Goal: Task Accomplishment & Management: Complete application form

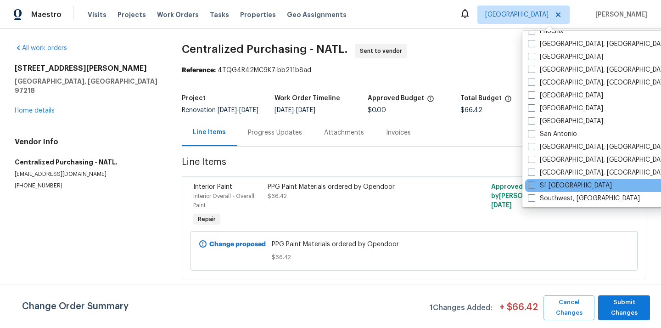
scroll to position [520, 0]
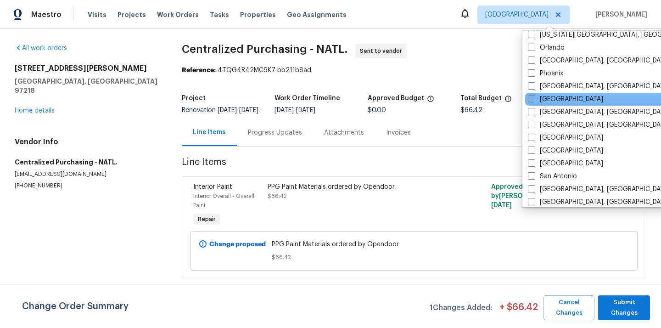
click at [538, 103] on label "[GEOGRAPHIC_DATA]" at bounding box center [565, 99] width 75 height 9
click at [534, 101] on input "[GEOGRAPHIC_DATA]" at bounding box center [531, 98] width 6 height 6
checkbox input "true"
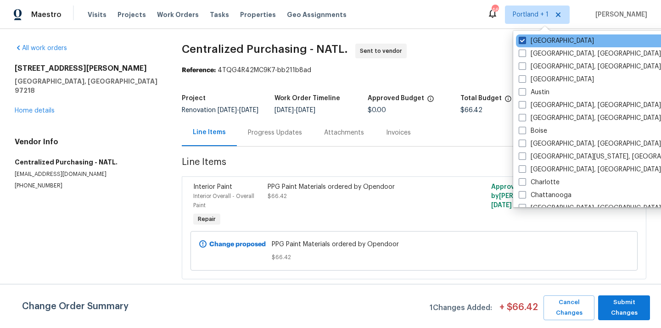
click at [530, 41] on label "[GEOGRAPHIC_DATA]" at bounding box center [556, 40] width 75 height 9
click at [525, 41] on input "[GEOGRAPHIC_DATA]" at bounding box center [522, 39] width 6 height 6
checkbox input "false"
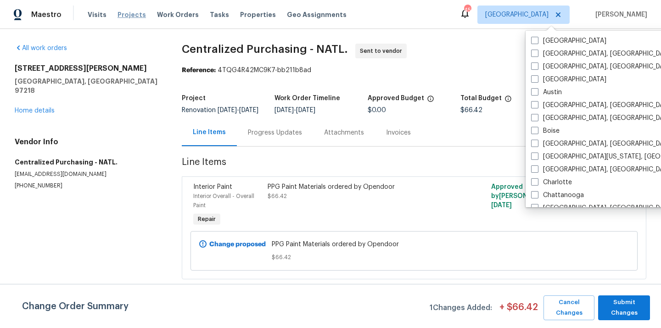
click at [129, 12] on span "Projects" at bounding box center [132, 14] width 28 height 9
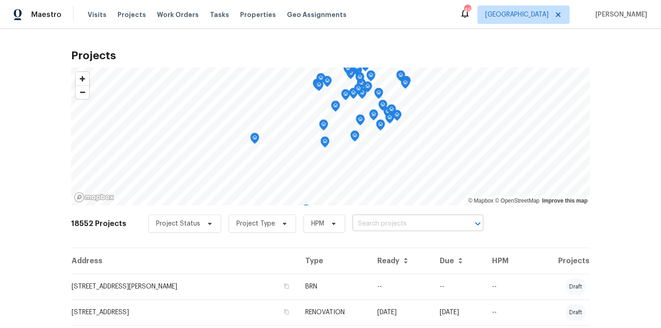
click at [371, 217] on input "text" at bounding box center [405, 224] width 105 height 14
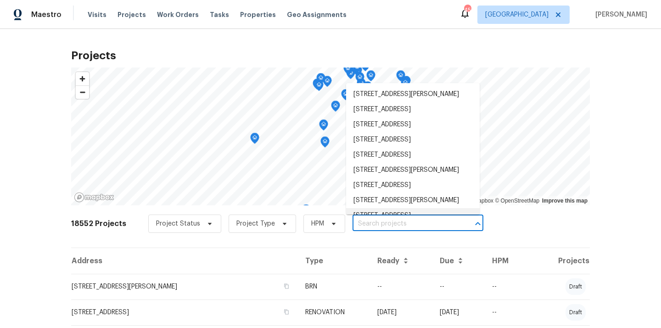
paste input "[STREET_ADDRESS][PERSON_NAME]"
type input "[STREET_ADDRESS][PERSON_NAME]"
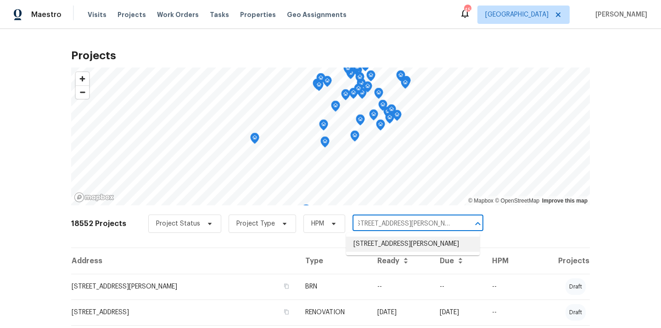
click at [368, 242] on li "[STREET_ADDRESS][PERSON_NAME]" at bounding box center [413, 243] width 134 height 15
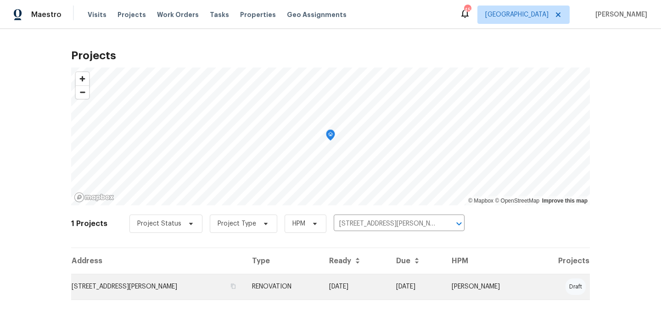
click at [186, 277] on td "[STREET_ADDRESS][PERSON_NAME]" at bounding box center [158, 287] width 174 height 26
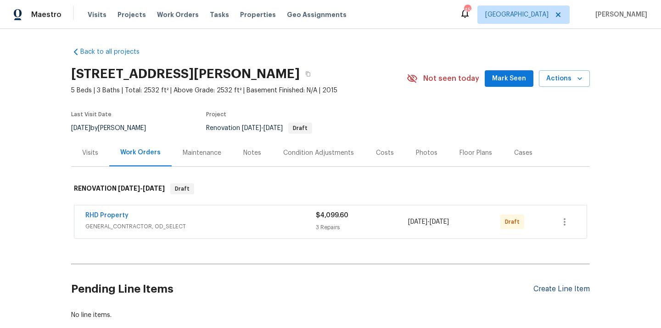
click at [538, 285] on div "Create Line Item" at bounding box center [561, 289] width 56 height 9
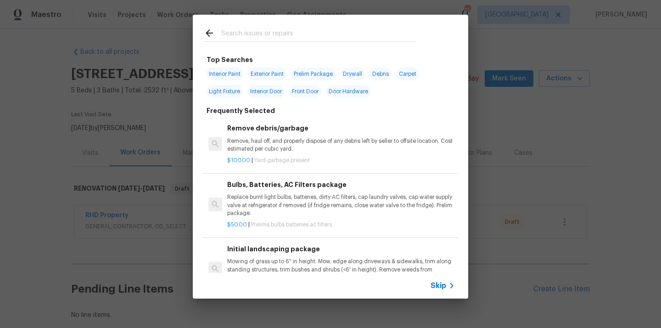
click at [287, 39] on input "text" at bounding box center [318, 35] width 195 height 14
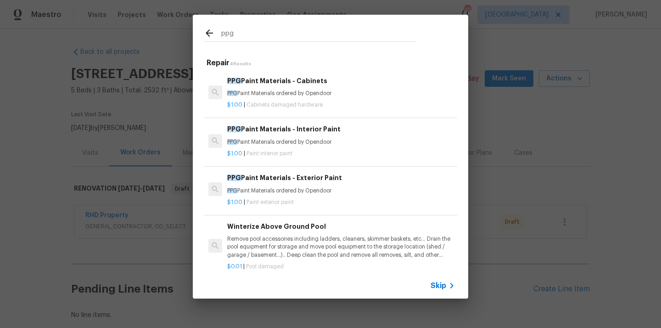
type input "ppg"
click at [273, 135] on div "PPG Paint Materials - Interior Paint PPG Paint Materials ordered by Opendoor" at bounding box center [341, 135] width 228 height 22
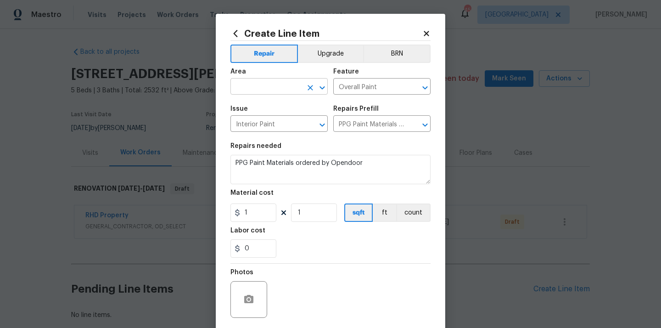
click at [295, 84] on input "text" at bounding box center [266, 87] width 72 height 14
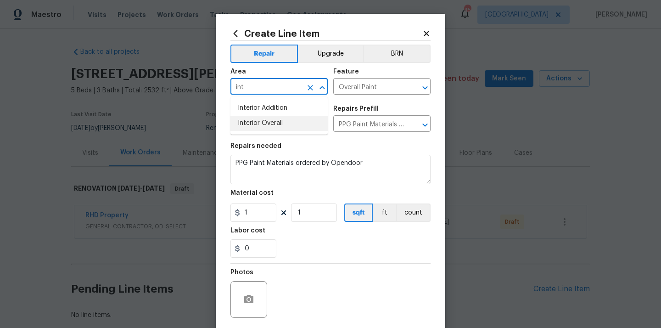
click at [280, 124] on li "Interior Overall" at bounding box center [278, 123] width 97 height 15
type input "Interior Overall"
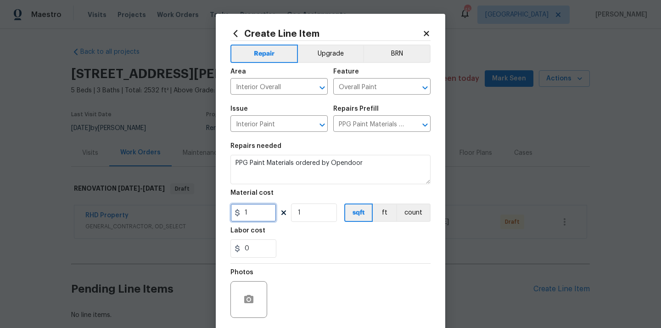
drag, startPoint x: 259, startPoint y: 211, endPoint x: 222, endPoint y: 211, distance: 36.7
click at [222, 211] on div "Create Line Item Repair Upgrade BRN Area Interior Overall ​ Feature Overall Pai…" at bounding box center [331, 198] width 230 height 368
paste input "636.78"
type input "636.78"
click at [313, 238] on div "Labor cost" at bounding box center [330, 233] width 200 height 12
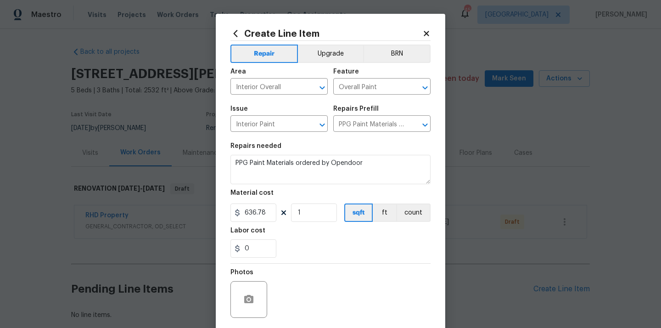
scroll to position [68, 0]
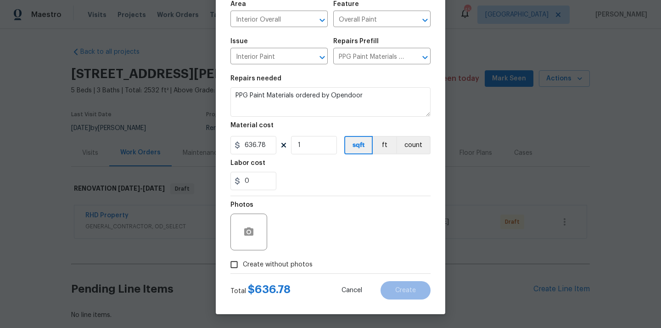
click at [287, 265] on span "Create without photos" at bounding box center [278, 265] width 70 height 10
click at [243, 265] on input "Create without photos" at bounding box center [233, 264] width 17 height 17
checkbox input "true"
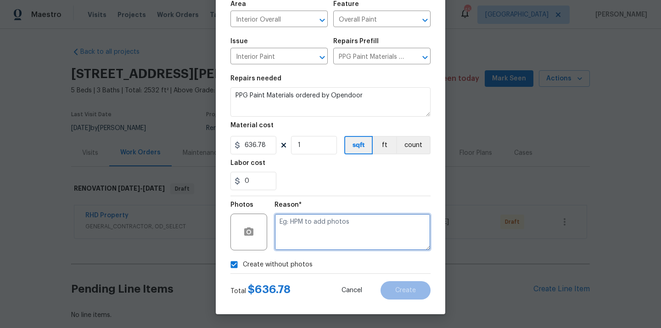
click at [313, 229] on textarea at bounding box center [353, 231] width 156 height 37
type textarea "N/A"
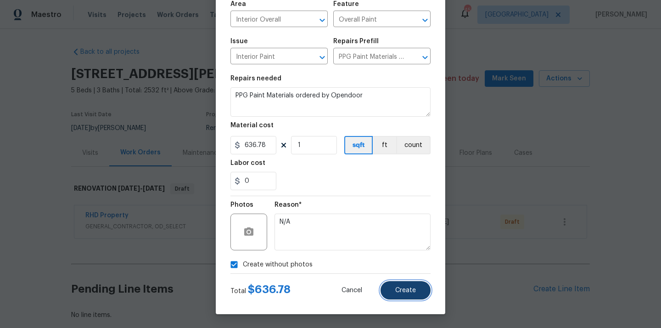
click at [400, 291] on span "Create" at bounding box center [405, 290] width 21 height 7
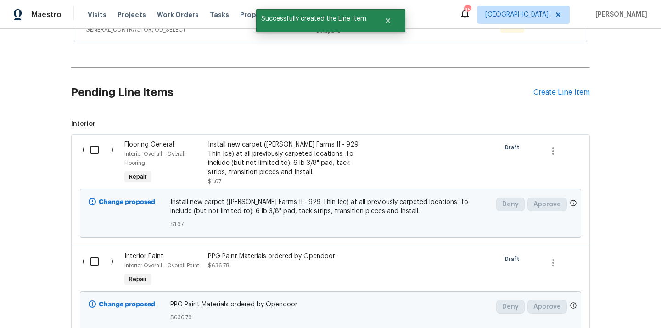
scroll to position [304, 0]
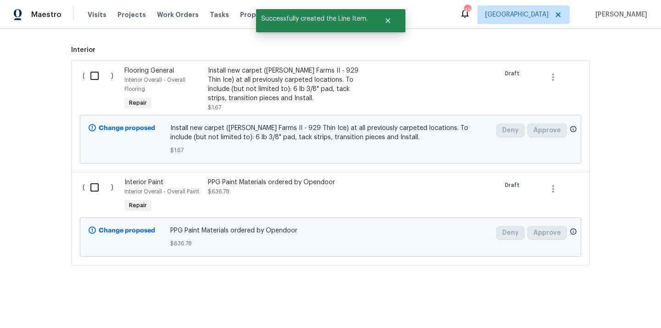
click at [97, 191] on input "checkbox" at bounding box center [98, 187] width 26 height 19
checkbox input "true"
click at [598, 311] on button "Create Work Order" at bounding box center [609, 305] width 76 height 17
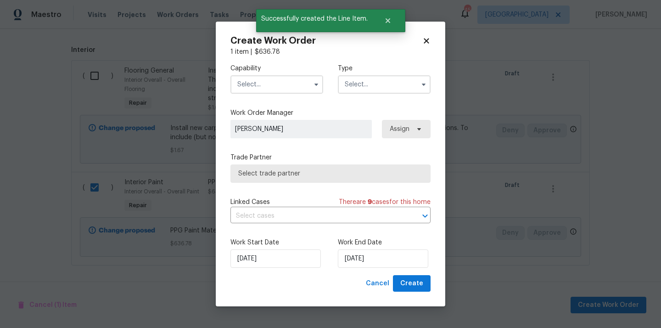
click at [284, 78] on input "text" at bounding box center [276, 84] width 93 height 18
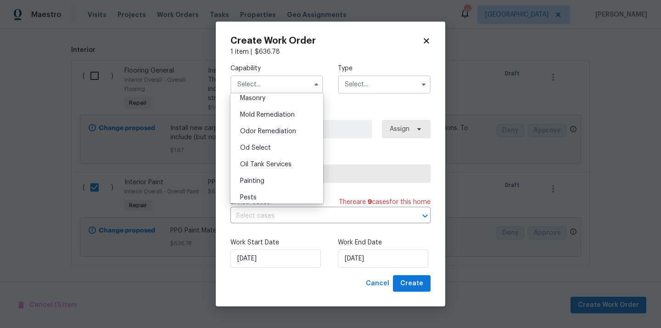
scroll to position [699, 0]
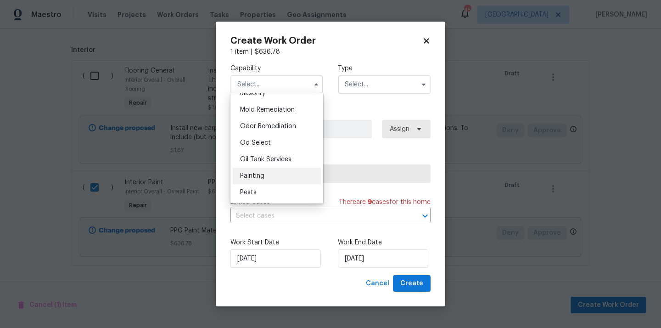
click at [272, 176] on div "Painting" at bounding box center [277, 176] width 88 height 17
type input "Painting"
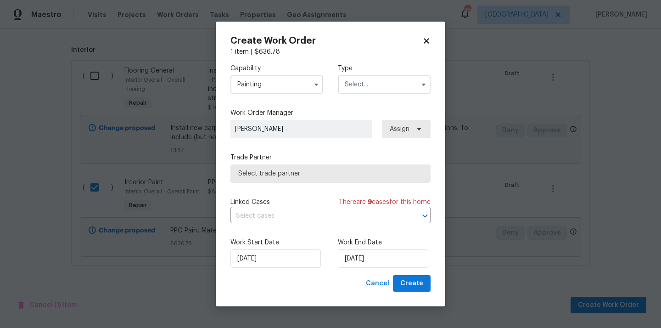
click at [363, 82] on input "text" at bounding box center [384, 84] width 93 height 18
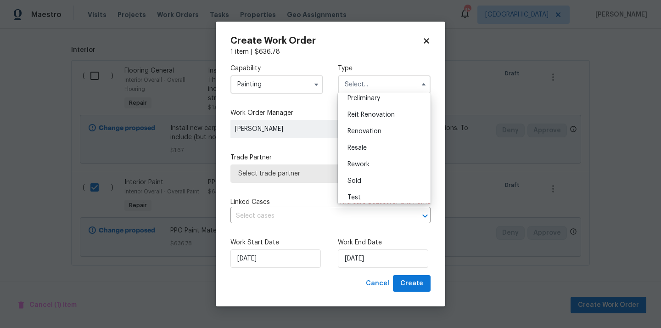
scroll to position [208, 0]
click at [369, 124] on span "Renovation" at bounding box center [365, 127] width 34 height 6
type input "Renovation"
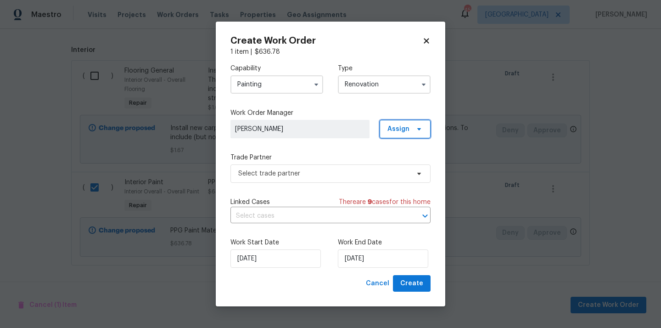
click at [407, 137] on span "Assign" at bounding box center [405, 129] width 51 height 18
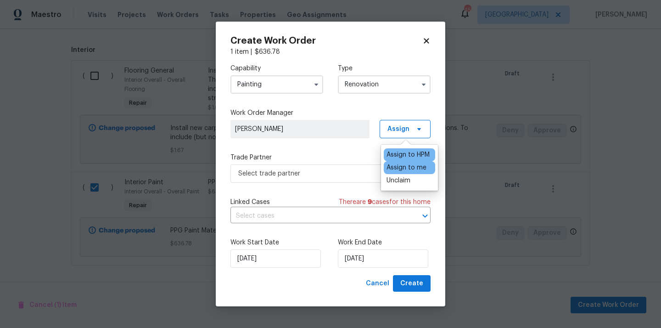
click at [395, 169] on div "Assign to me" at bounding box center [407, 167] width 40 height 9
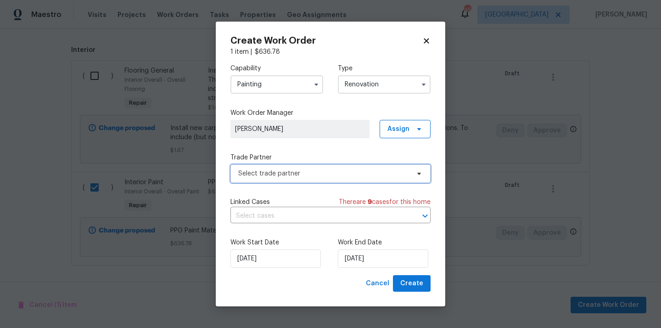
click at [343, 175] on span "Select trade partner" at bounding box center [323, 173] width 171 height 9
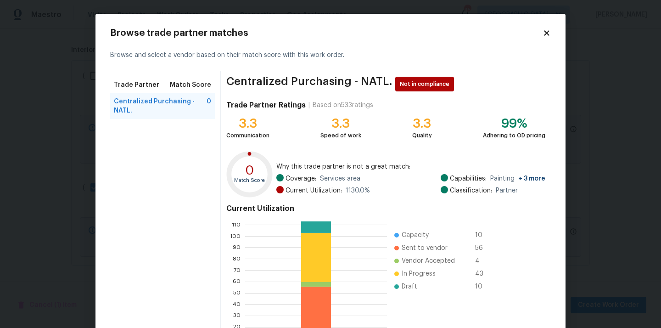
scroll to position [77, 0]
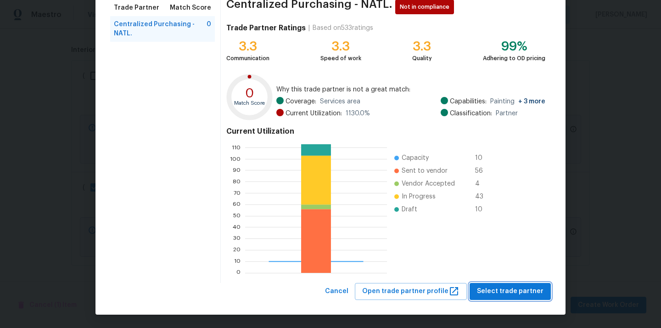
click at [506, 292] on span "Select trade partner" at bounding box center [510, 291] width 67 height 11
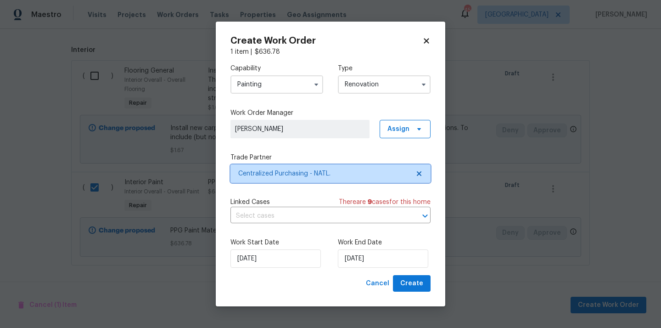
scroll to position [0, 0]
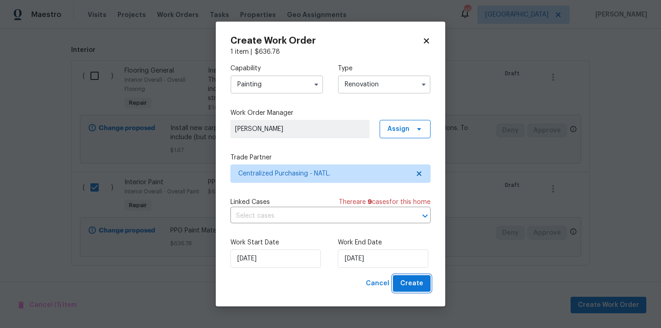
click at [430, 280] on button "Create" at bounding box center [412, 283] width 38 height 17
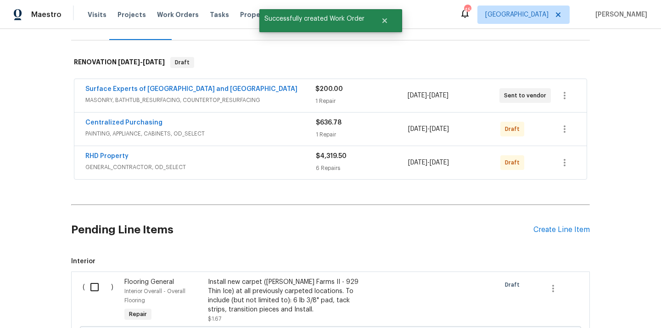
scroll to position [105, 0]
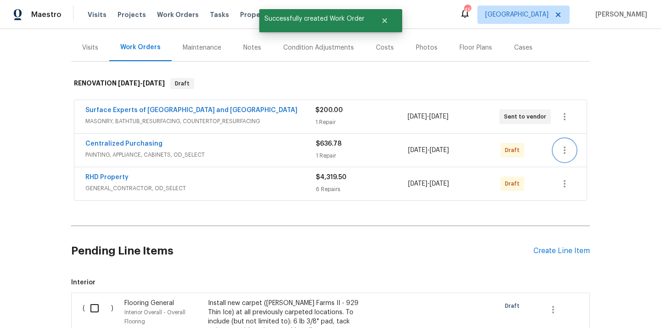
click at [566, 143] on button "button" at bounding box center [565, 150] width 22 height 22
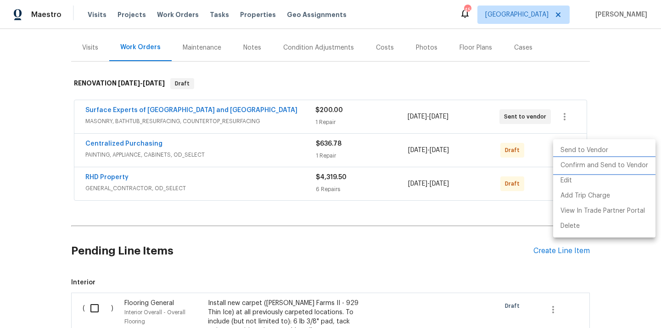
click at [571, 164] on li "Confirm and Send to Vendor" at bounding box center [604, 165] width 102 height 15
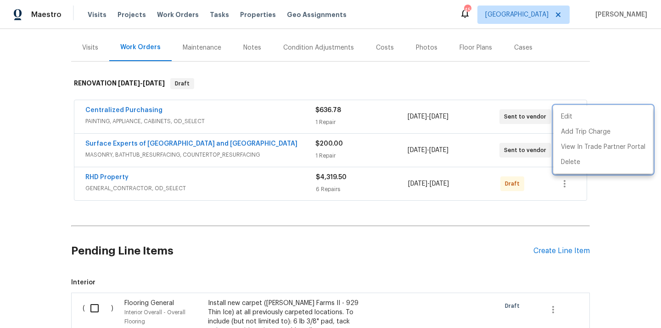
click at [174, 124] on div at bounding box center [330, 164] width 661 height 328
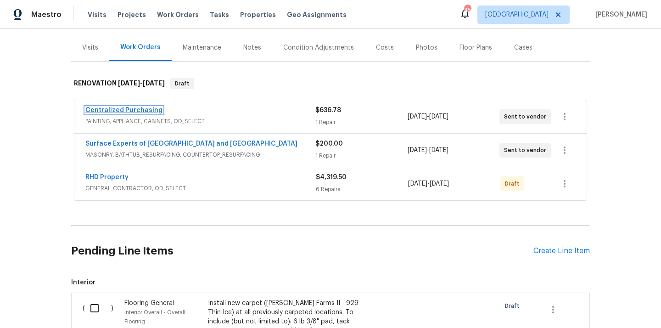
click at [139, 109] on link "Centralized Purchasing" at bounding box center [123, 110] width 77 height 6
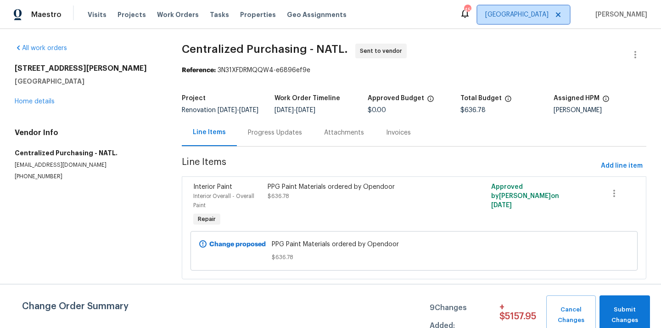
click at [539, 15] on span "[GEOGRAPHIC_DATA]" at bounding box center [516, 14] width 63 height 9
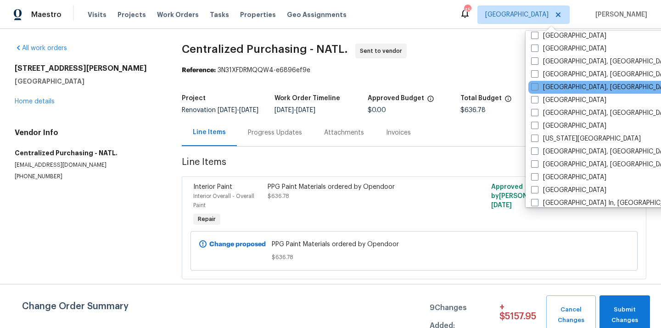
scroll to position [263, 0]
click at [553, 97] on label "[GEOGRAPHIC_DATA]" at bounding box center [568, 99] width 75 height 9
click at [537, 97] on input "[GEOGRAPHIC_DATA]" at bounding box center [534, 98] width 6 height 6
checkbox input "true"
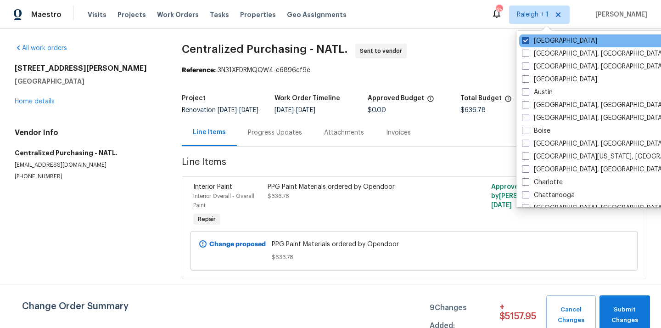
click at [537, 44] on label "[GEOGRAPHIC_DATA]" at bounding box center [559, 40] width 75 height 9
click at [528, 42] on input "[GEOGRAPHIC_DATA]" at bounding box center [525, 39] width 6 height 6
checkbox input "false"
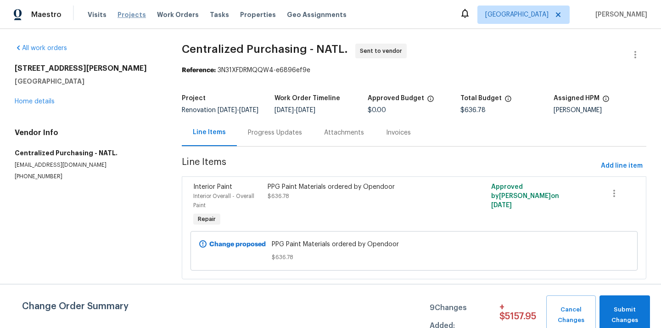
click at [135, 18] on span "Projects" at bounding box center [132, 14] width 28 height 9
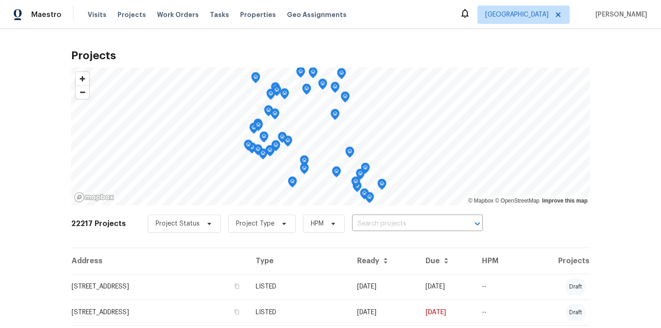
click at [394, 223] on input "text" at bounding box center [404, 224] width 105 height 14
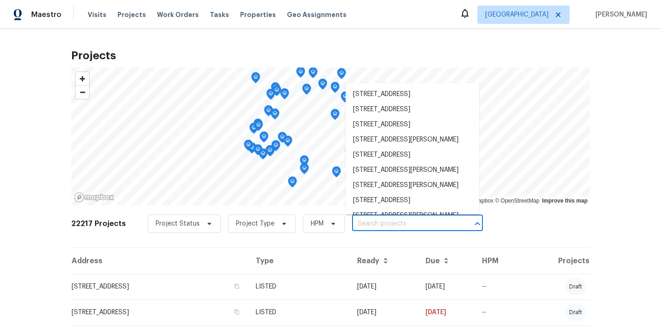
paste input "[STREET_ADDRESS]"
type input "[STREET_ADDRESS]"
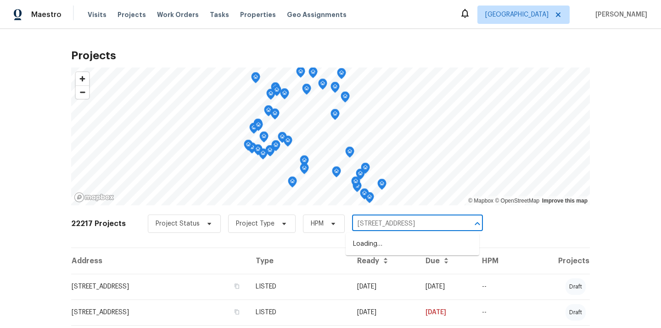
scroll to position [0, 13]
click at [392, 240] on li "[STREET_ADDRESS]" at bounding box center [413, 243] width 134 height 15
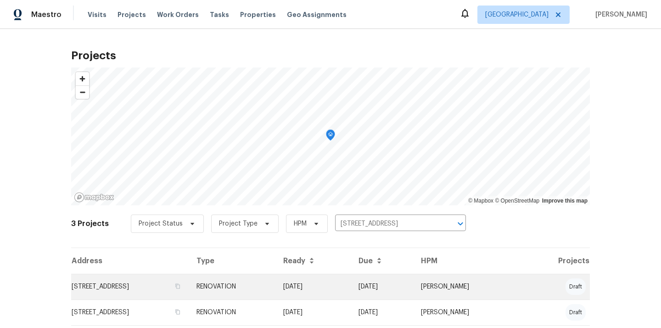
click at [259, 282] on td "RENOVATION" at bounding box center [232, 287] width 87 height 26
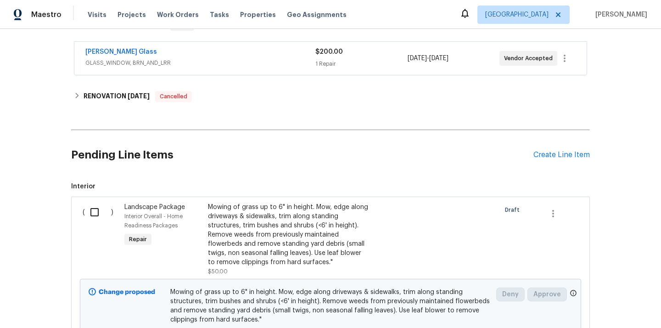
scroll to position [538, 0]
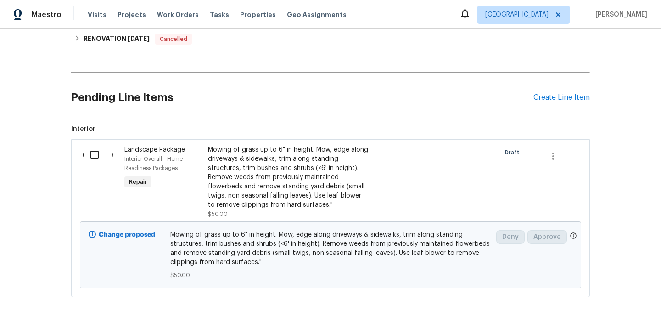
click at [549, 91] on div "Pending Line Items Create Line Item" at bounding box center [330, 97] width 519 height 43
click at [542, 92] on div "Pending Line Items Create Line Item" at bounding box center [330, 97] width 519 height 43
click at [539, 99] on div "Create Line Item" at bounding box center [561, 97] width 56 height 9
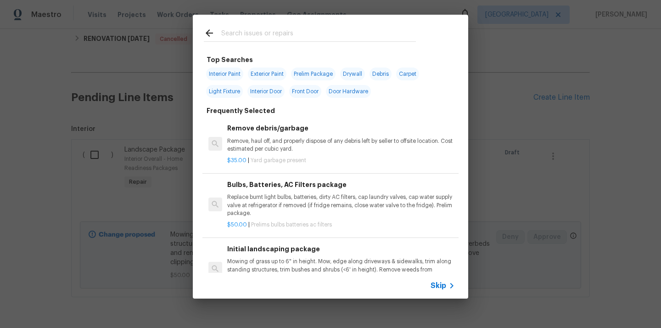
click at [274, 30] on input "text" at bounding box center [318, 35] width 195 height 14
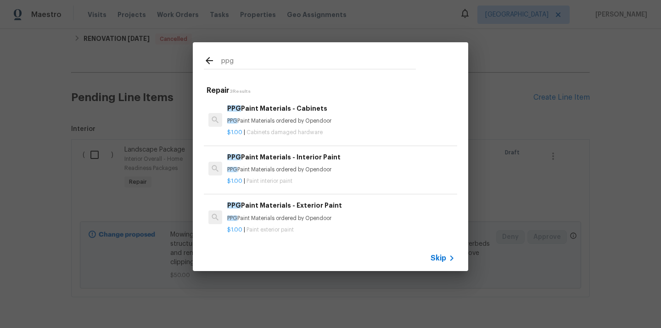
type input "ppg"
click at [279, 171] on p "PPG Paint Materials ordered by Opendoor" at bounding box center [341, 170] width 228 height 8
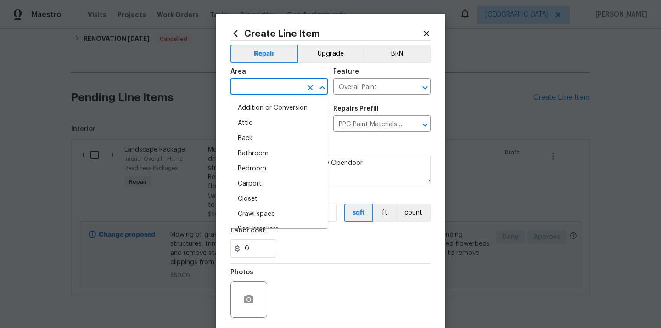
click at [264, 86] on input "text" at bounding box center [266, 87] width 72 height 14
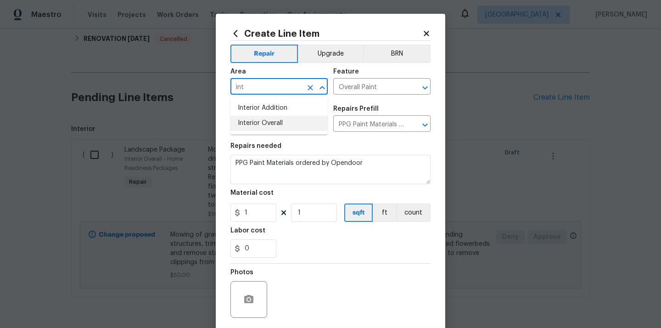
click at [265, 121] on li "Interior Overall" at bounding box center [278, 123] width 97 height 15
type input "Interior Overall"
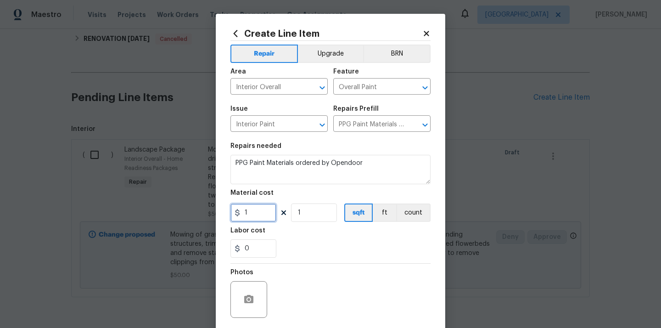
drag, startPoint x: 253, startPoint y: 212, endPoint x: 245, endPoint y: 212, distance: 7.8
click at [245, 212] on input "1" at bounding box center [253, 212] width 46 height 18
paste input "22.38"
type input "22.38"
click at [329, 243] on div "0" at bounding box center [330, 248] width 200 height 18
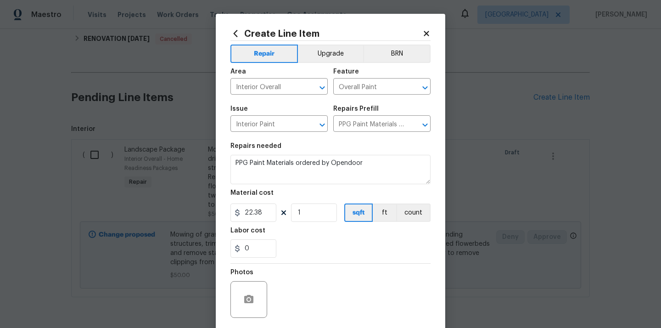
scroll to position [68, 0]
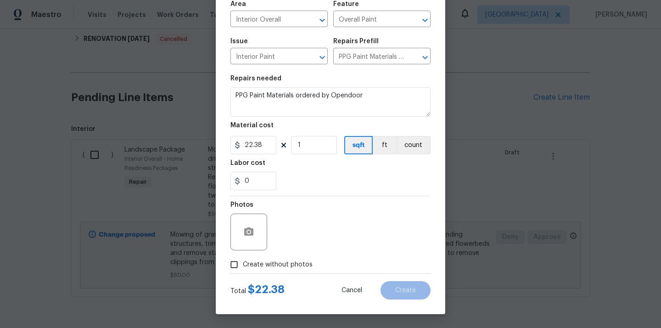
click at [299, 274] on div "Total $ 22.38 Cancel Create" at bounding box center [330, 287] width 200 height 26
click at [298, 264] on span "Create without photos" at bounding box center [278, 265] width 70 height 10
click at [243, 264] on input "Create without photos" at bounding box center [233, 264] width 17 height 17
checkbox input "true"
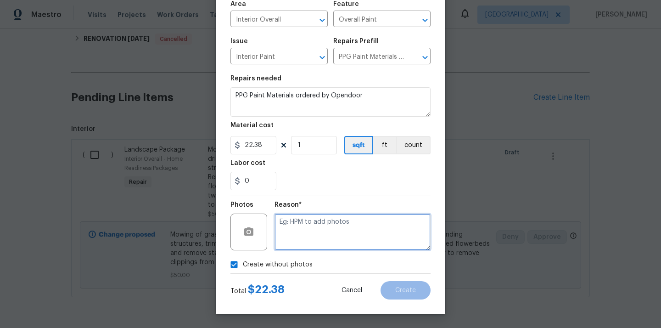
click at [316, 223] on textarea at bounding box center [353, 231] width 156 height 37
type textarea "N/A"
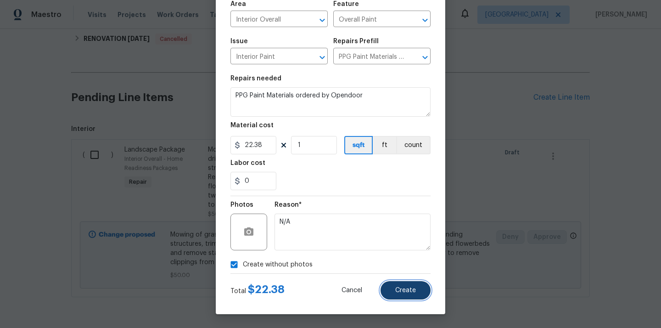
click at [404, 281] on button "Create" at bounding box center [406, 290] width 50 height 18
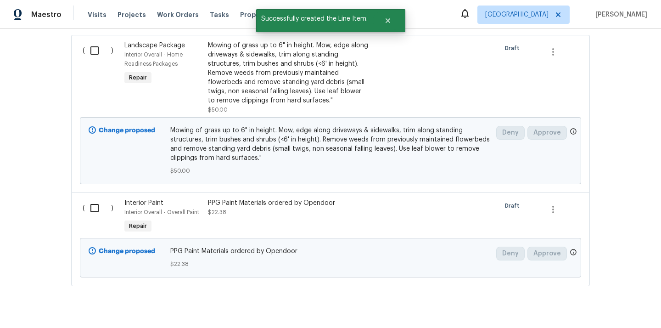
scroll to position [663, 0]
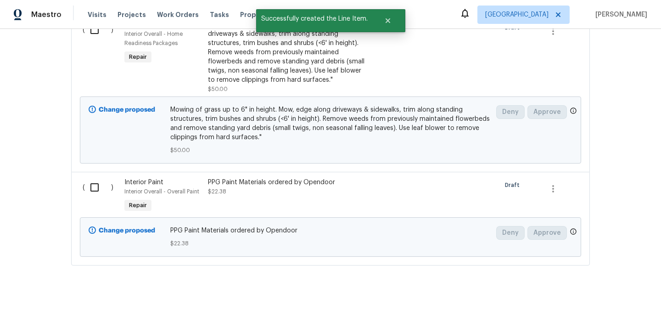
click at [94, 198] on div "( )" at bounding box center [101, 196] width 42 height 42
click at [94, 190] on input "checkbox" at bounding box center [98, 187] width 26 height 19
click at [591, 319] on div "Cancel (1) Item Create Work Order" at bounding box center [330, 304] width 661 height 47
click at [591, 309] on span "Create Work Order" at bounding box center [608, 304] width 61 height 11
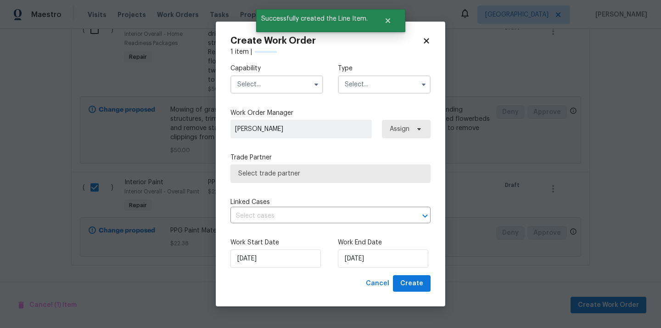
checkbox input "false"
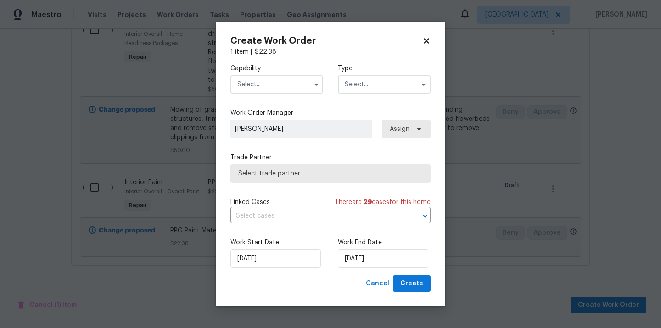
click at [282, 84] on input "text" at bounding box center [276, 84] width 93 height 18
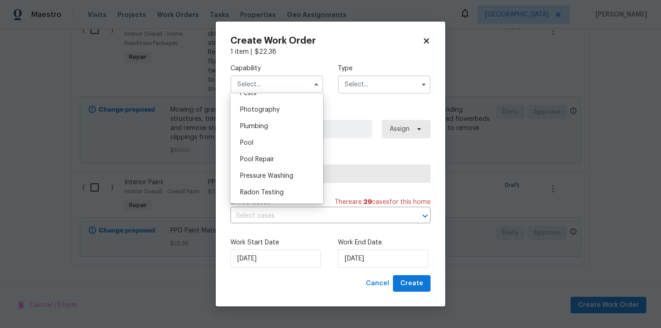
scroll to position [769, 0]
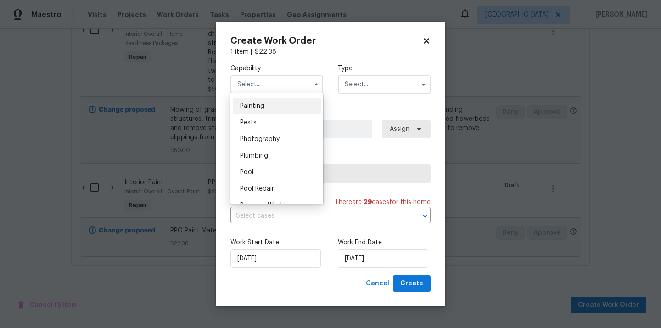
click at [270, 106] on div "Painting" at bounding box center [277, 106] width 88 height 17
type input "Painting"
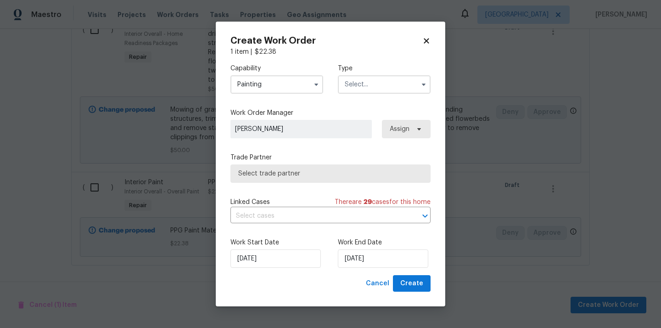
click at [378, 78] on input "text" at bounding box center [384, 84] width 93 height 18
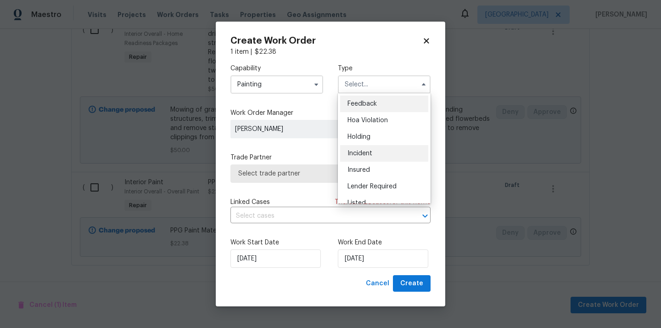
scroll to position [208, 0]
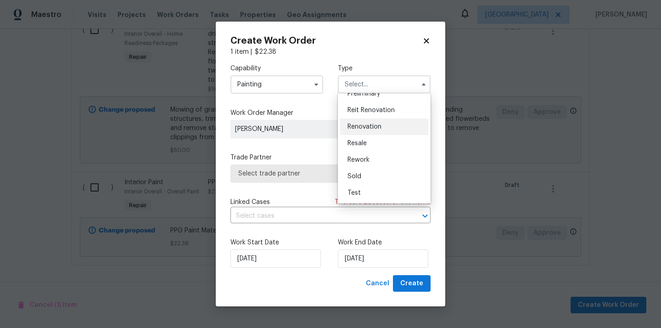
click at [377, 129] on span "Renovation" at bounding box center [365, 127] width 34 height 6
type input "Renovation"
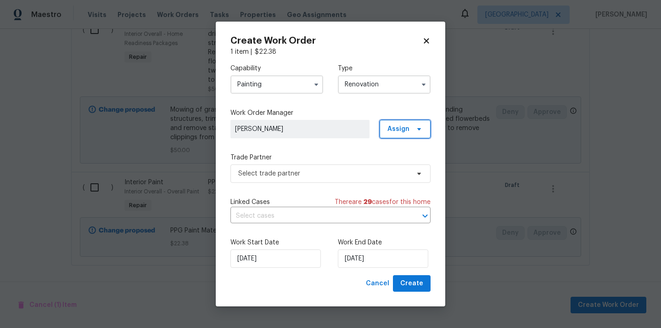
click at [406, 131] on span "Assign" at bounding box center [398, 128] width 22 height 9
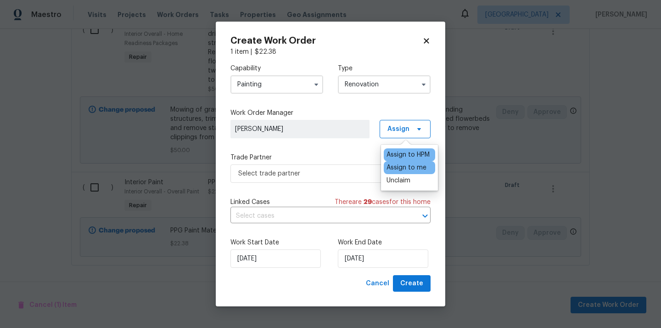
click at [403, 166] on div "Assign to me" at bounding box center [407, 167] width 40 height 9
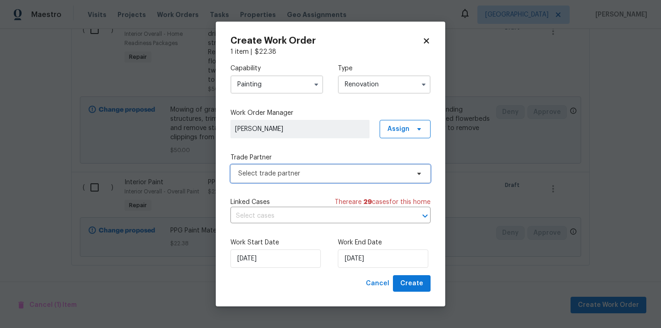
click at [287, 168] on span "Select trade partner" at bounding box center [330, 173] width 200 height 18
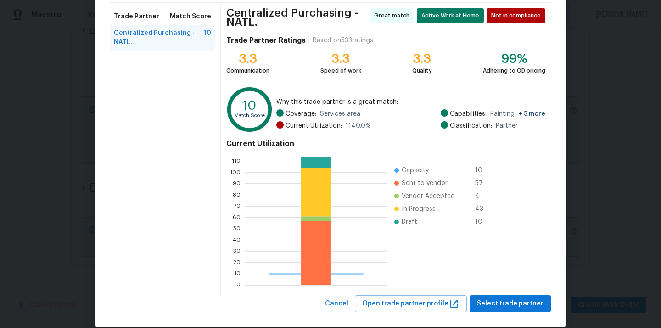
scroll to position [81, 0]
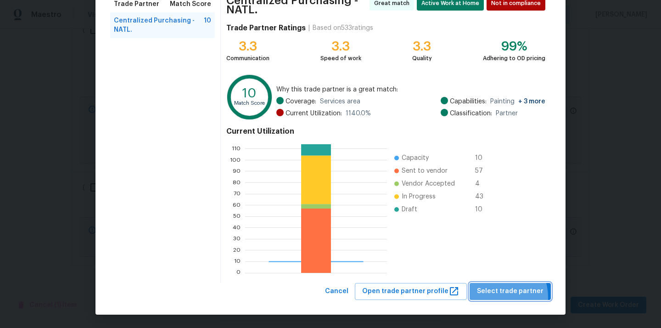
click at [502, 297] on button "Select trade partner" at bounding box center [510, 291] width 81 height 17
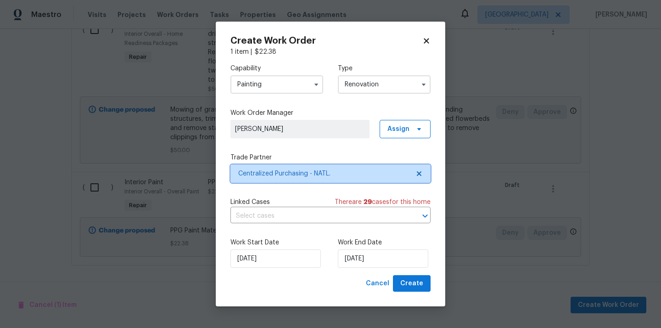
scroll to position [0, 0]
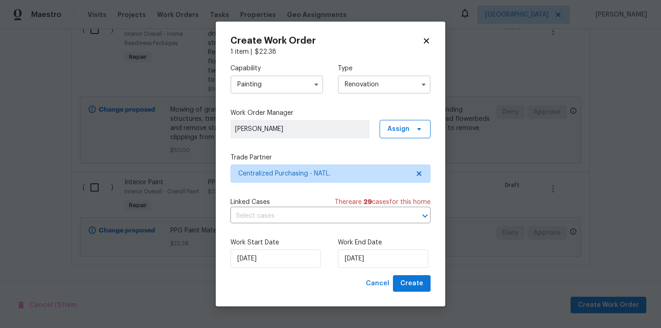
click at [425, 292] on div "Create Work Order 1 item | $ 22.38 Capability Painting Type Renovation Work Ord…" at bounding box center [331, 164] width 230 height 285
click at [420, 287] on span "Create" at bounding box center [411, 283] width 23 height 11
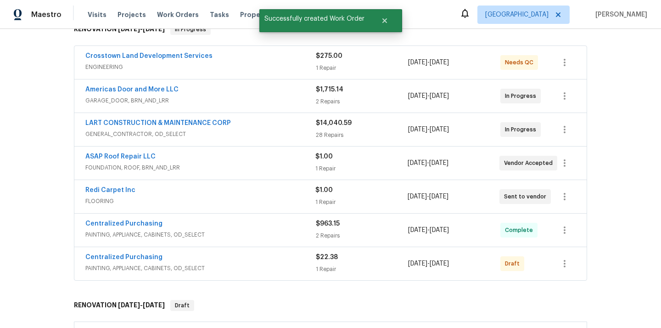
scroll to position [159, 0]
click at [564, 269] on icon "button" at bounding box center [564, 263] width 11 height 11
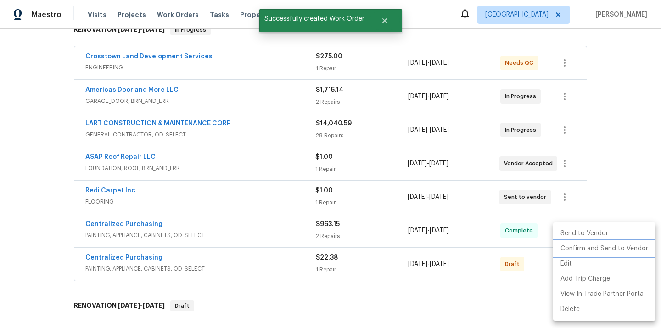
click at [576, 246] on li "Confirm and Send to Vendor" at bounding box center [604, 248] width 102 height 15
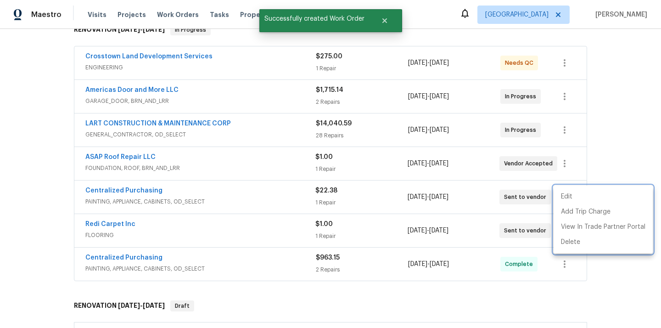
click at [278, 217] on div at bounding box center [330, 164] width 661 height 328
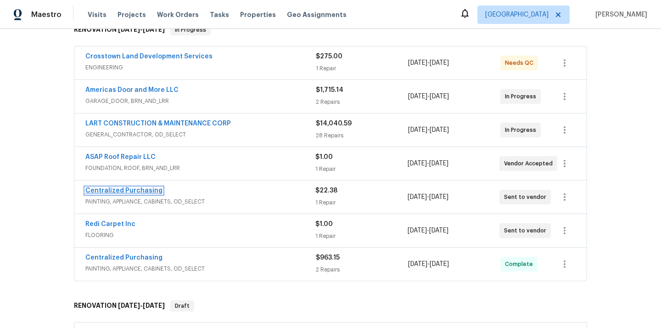
click at [140, 191] on link "Centralized Purchasing" at bounding box center [123, 190] width 77 height 6
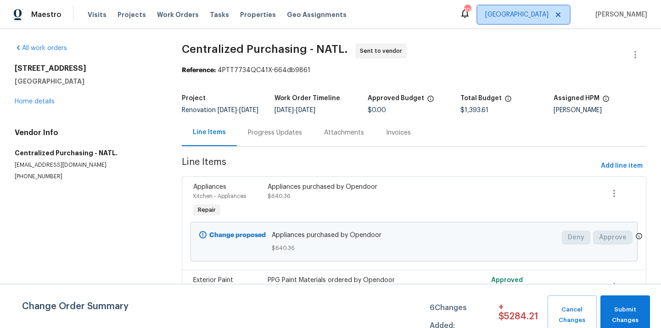
click at [526, 11] on span "[GEOGRAPHIC_DATA]" at bounding box center [516, 14] width 63 height 9
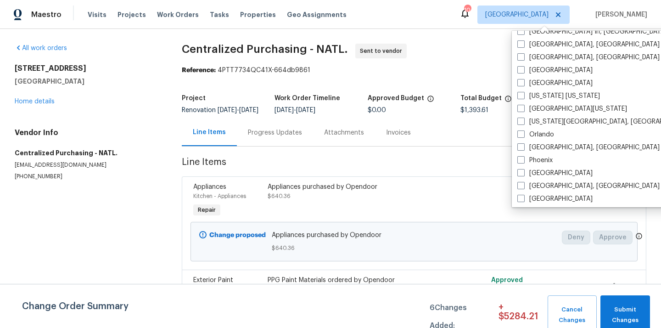
scroll to position [418, 0]
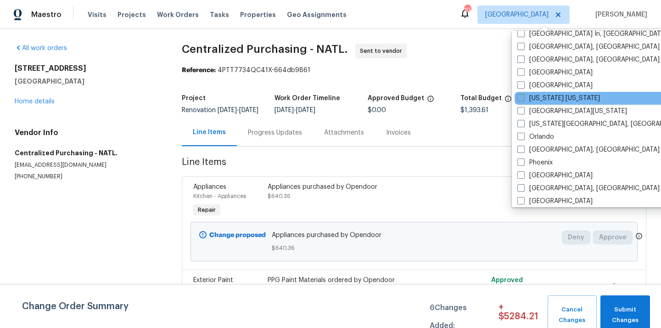
click at [541, 101] on label "[US_STATE] [US_STATE]" at bounding box center [558, 98] width 83 height 9
click at [523, 100] on input "[US_STATE] [US_STATE]" at bounding box center [520, 97] width 6 height 6
checkbox input "true"
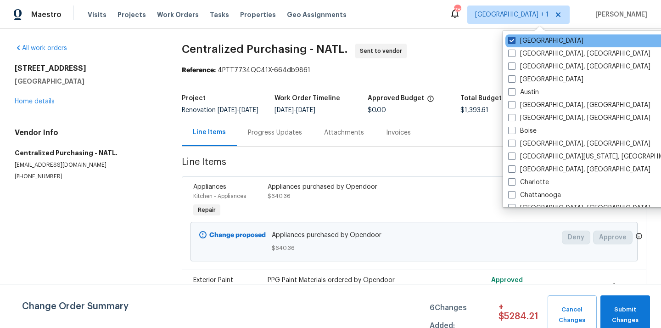
click at [526, 40] on label "[GEOGRAPHIC_DATA]" at bounding box center [545, 40] width 75 height 9
click at [514, 40] on input "[GEOGRAPHIC_DATA]" at bounding box center [511, 39] width 6 height 6
checkbox input "false"
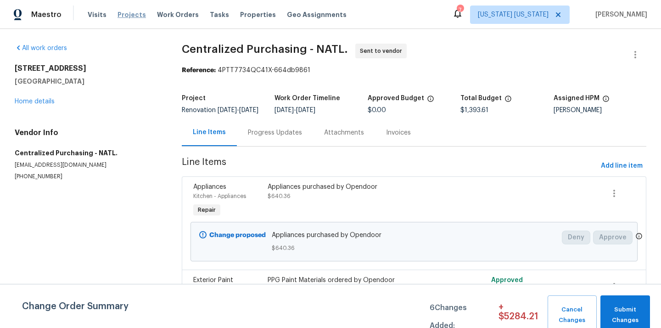
click at [132, 10] on span "Projects" at bounding box center [132, 14] width 28 height 9
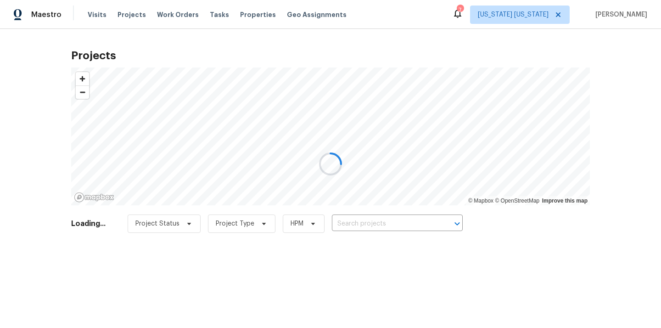
click at [379, 225] on div at bounding box center [330, 164] width 661 height 328
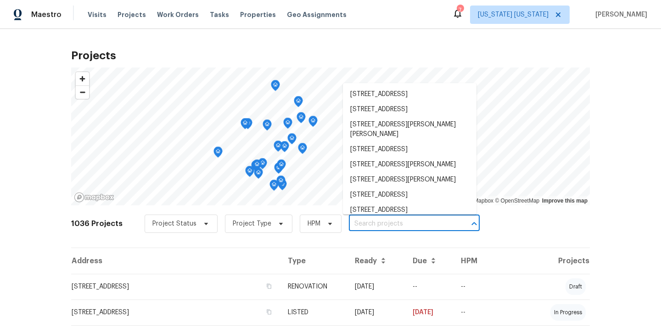
click at [379, 225] on input "text" at bounding box center [401, 224] width 105 height 14
paste input "371 Pennsylvania Ave, Mineola, NY 11501"
type input "371 Pennsylvania Ave, Mineola, NY 11501"
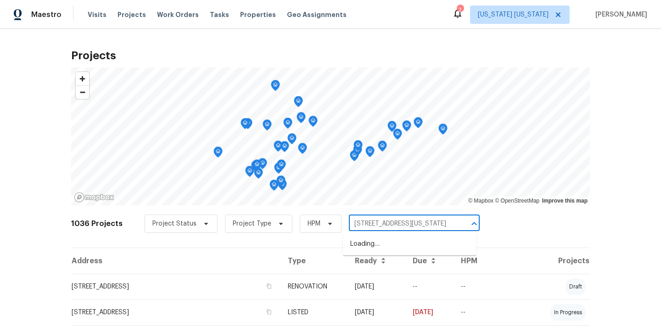
scroll to position [0, 17]
click at [366, 241] on li "371 Pennsylvania Ave, Mineola, NY 11501" at bounding box center [410, 243] width 134 height 15
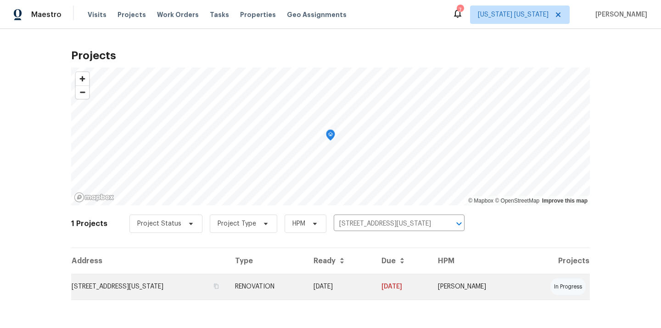
click at [146, 289] on td "371 Pennsylvania Ave, Mineola, NY 11501" at bounding box center [149, 287] width 157 height 26
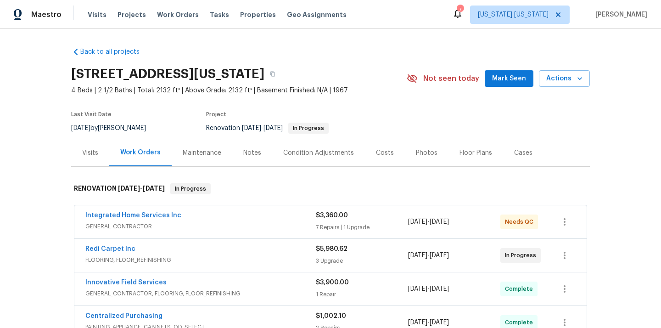
click at [264, 72] on h2 "371 Pennsylvania Ave, Mineola, NY 11501" at bounding box center [167, 73] width 193 height 9
copy h2 "11501"
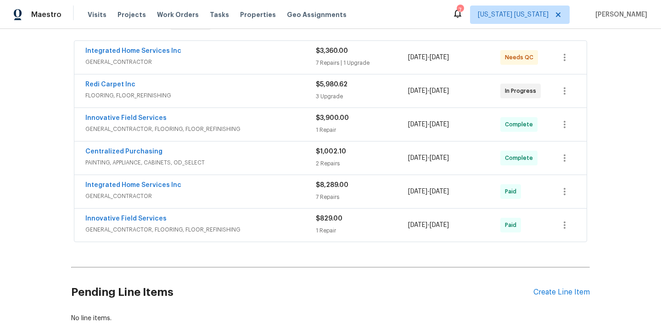
scroll to position [222, 0]
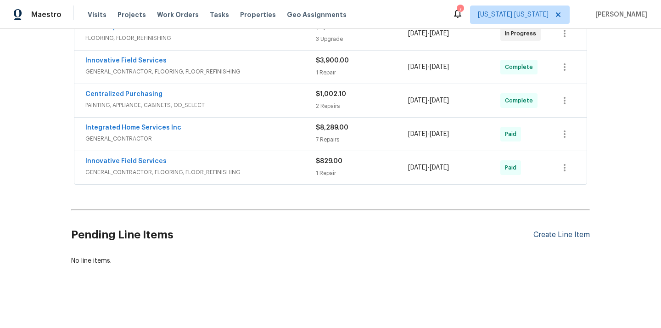
click at [552, 235] on div "Create Line Item" at bounding box center [561, 234] width 56 height 9
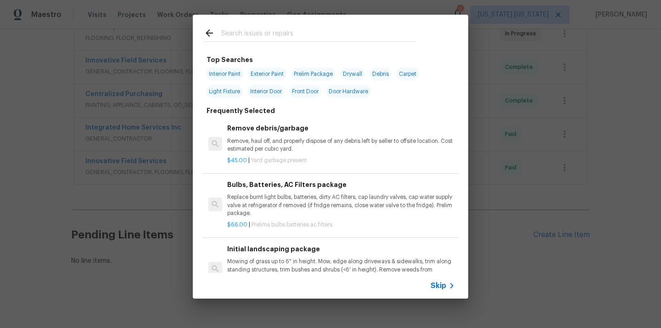
click at [340, 41] on input "text" at bounding box center [318, 35] width 195 height 14
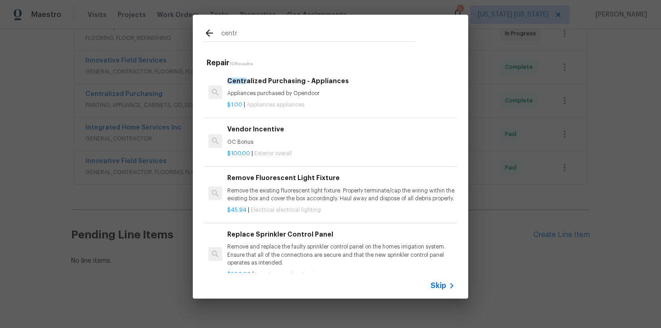
type input "centr"
click at [281, 111] on div "Centr alized Purchasing - Appliances Appliances purchased by Opendoor $1.00 | A…" at bounding box center [330, 92] width 256 height 51
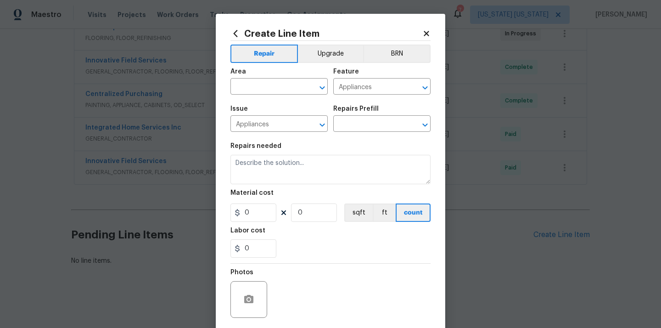
type input "Centralized Purchasing - Appliances $1.00"
type textarea "Appliances purchased by Opendoor"
type input "1"
click at [256, 97] on span "Area ​" at bounding box center [278, 81] width 97 height 37
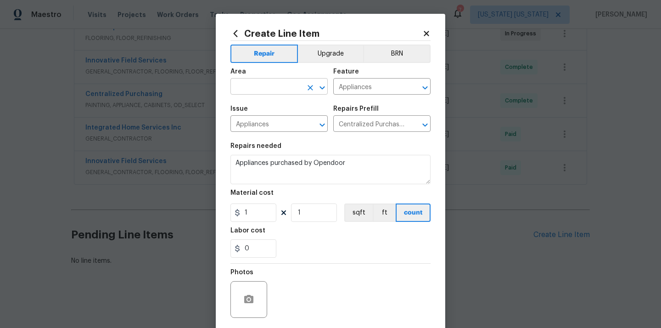
click at [256, 85] on input "text" at bounding box center [266, 87] width 72 height 14
click at [251, 107] on li "Kitchen" at bounding box center [278, 108] width 97 height 15
type input "Kitchen"
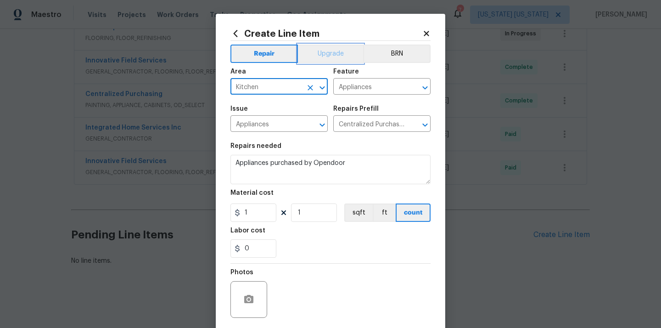
click at [317, 58] on button "Upgrade" at bounding box center [331, 54] width 66 height 18
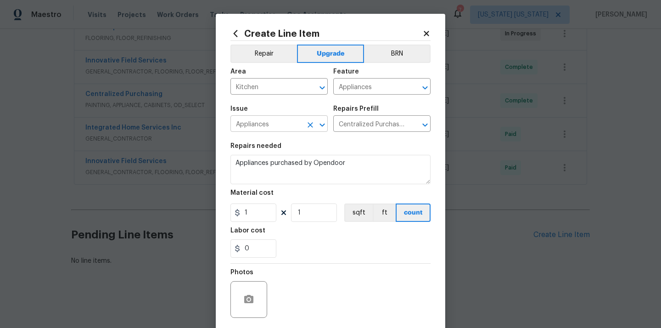
click at [272, 129] on input "Appliances" at bounding box center [266, 125] width 72 height 14
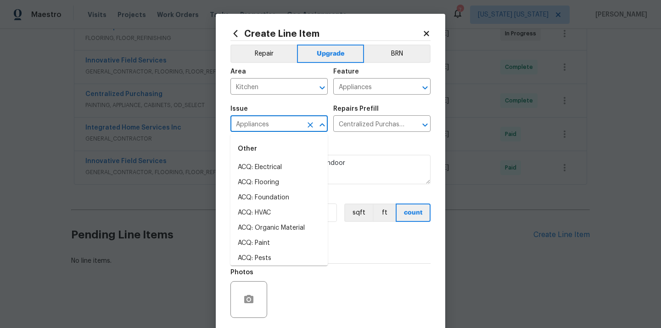
click at [376, 144] on div "Repairs needed" at bounding box center [330, 149] width 200 height 12
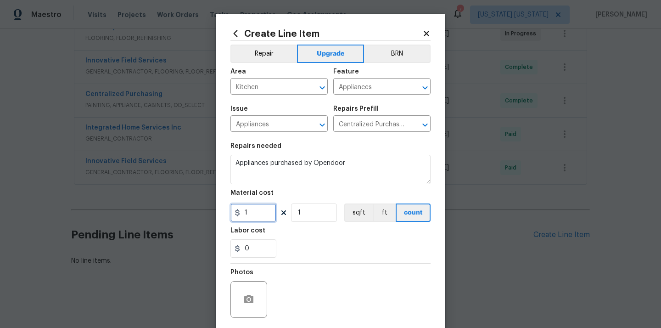
drag, startPoint x: 259, startPoint y: 214, endPoint x: 217, endPoint y: 214, distance: 42.2
click at [217, 214] on div "Create Line Item Repair Upgrade BRN Area Kitchen ​ Feature Appliances ​ Issue A…" at bounding box center [331, 198] width 230 height 368
paste input "177.78"
type input "1177.78"
click at [296, 226] on section "Repairs needed Appliances purchased by Opendoor Material cost 1177.78 1 sqft ft…" at bounding box center [330, 200] width 200 height 126
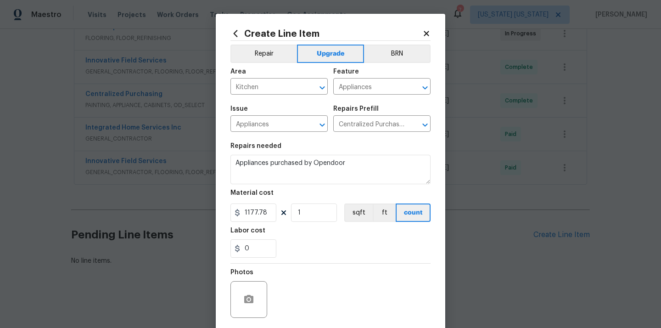
scroll to position [68, 0]
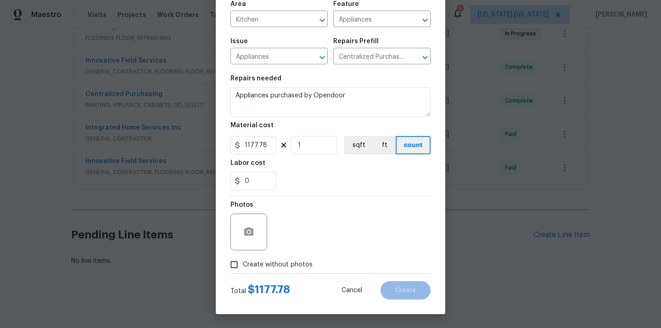
click at [280, 260] on span "Create without photos" at bounding box center [278, 265] width 70 height 10
click at [243, 259] on input "Create without photos" at bounding box center [233, 264] width 17 height 17
checkbox input "true"
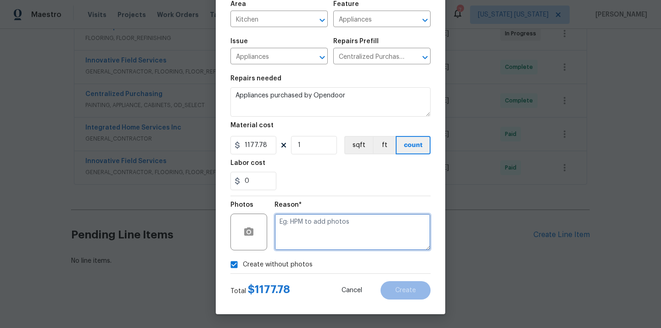
click at [305, 230] on textarea at bounding box center [353, 231] width 156 height 37
type textarea "N/A"
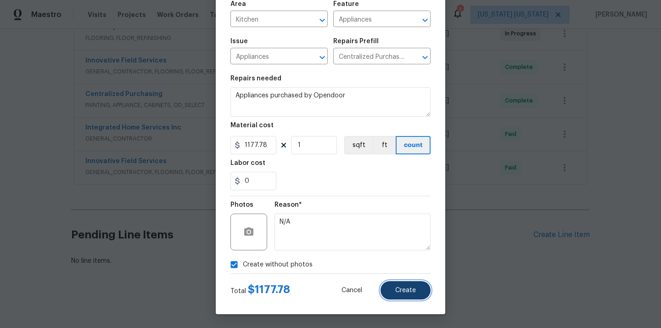
click at [401, 283] on button "Create" at bounding box center [406, 290] width 50 height 18
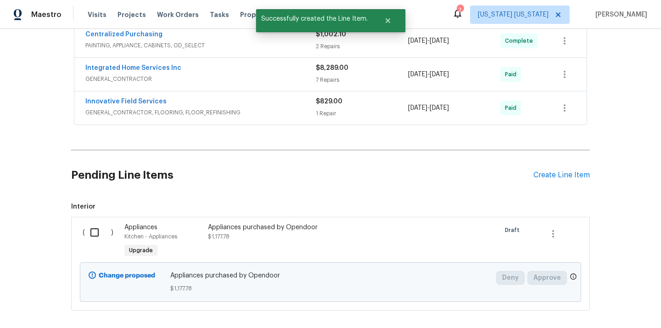
scroll to position [310, 0]
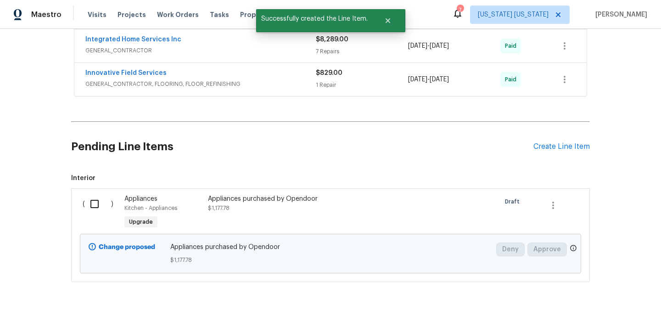
click at [96, 208] on input "checkbox" at bounding box center [98, 203] width 26 height 19
checkbox input "true"
click at [587, 298] on button "Create Work Order" at bounding box center [609, 305] width 76 height 17
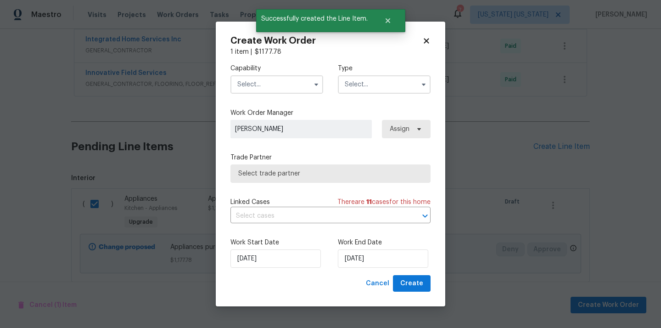
click at [292, 92] on input "text" at bounding box center [276, 84] width 93 height 18
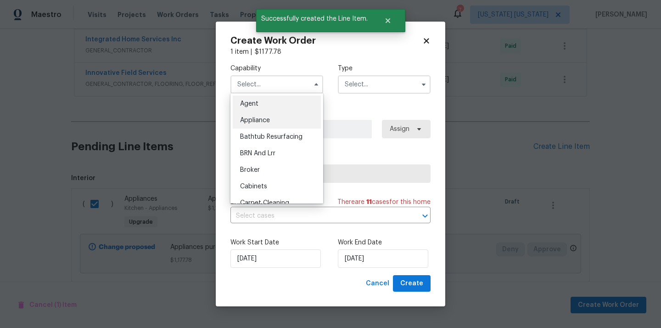
click at [281, 118] on div "Appliance" at bounding box center [277, 120] width 88 height 17
type input "Appliance"
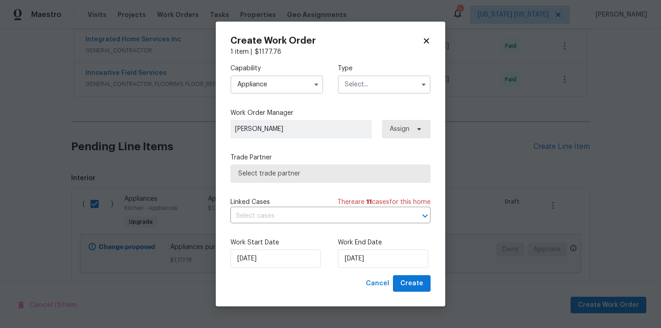
click at [381, 90] on input "text" at bounding box center [384, 84] width 93 height 18
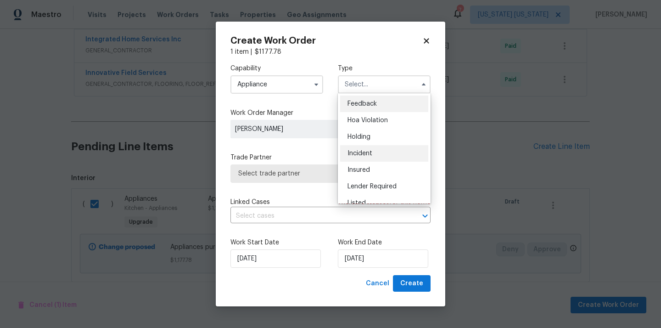
scroll to position [208, 0]
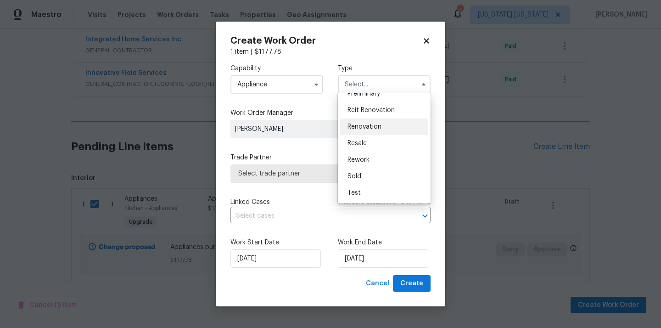
click at [370, 129] on span "Renovation" at bounding box center [365, 127] width 34 height 6
type input "Renovation"
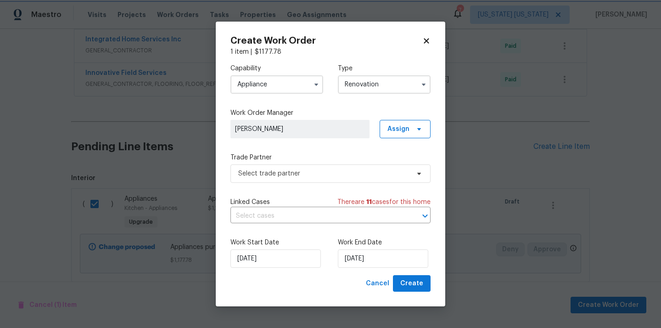
scroll to position [0, 0]
click at [405, 129] on span "Assign" at bounding box center [398, 128] width 22 height 9
click at [397, 167] on div "Assign to me" at bounding box center [407, 167] width 40 height 9
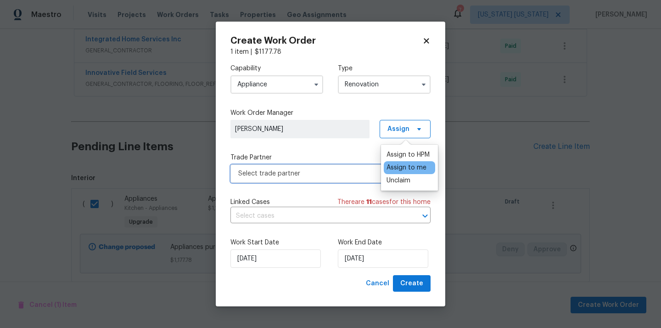
click at [315, 172] on span "Select trade partner" at bounding box center [323, 173] width 171 height 9
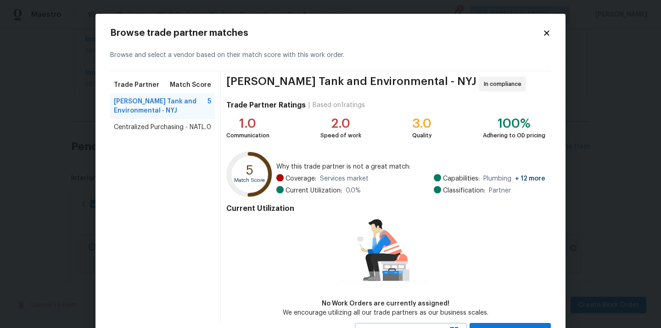
click at [157, 136] on div "Trade Partner Match Score Brink's Tank and Environmental - NYJ 5 Centralized Pu…" at bounding box center [165, 197] width 111 height 252
click at [163, 130] on span "Centralized Purchasing - NATL." at bounding box center [160, 127] width 92 height 9
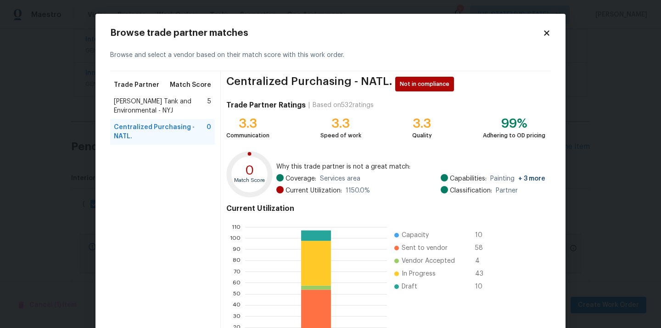
scroll to position [77, 0]
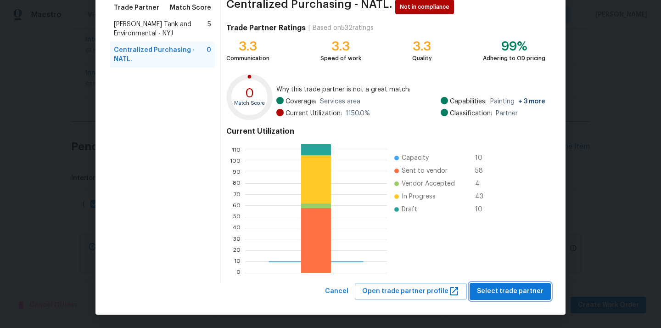
click at [513, 286] on span "Select trade partner" at bounding box center [510, 291] width 67 height 11
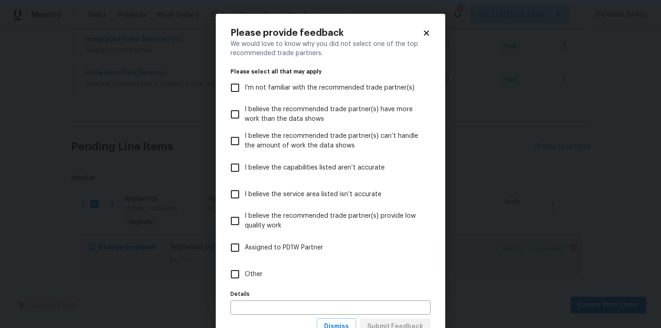
scroll to position [0, 0]
click at [374, 278] on label "Other" at bounding box center [324, 274] width 198 height 27
click at [245, 278] on input "Other" at bounding box center [234, 273] width 19 height 19
checkbox input "true"
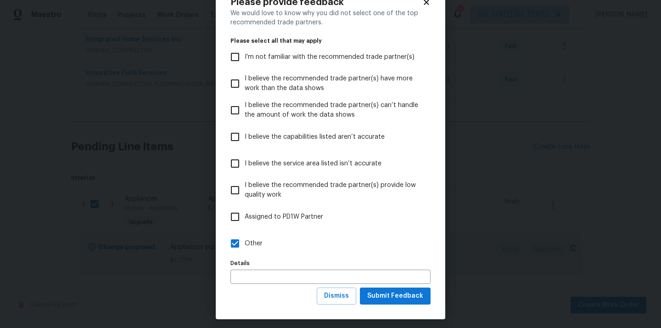
scroll to position [32, 0]
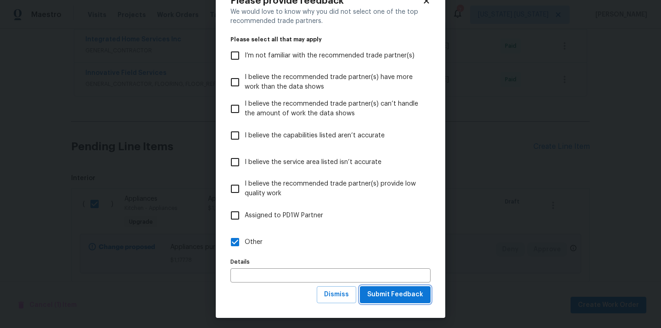
click at [379, 296] on span "Submit Feedback" at bounding box center [395, 294] width 56 height 11
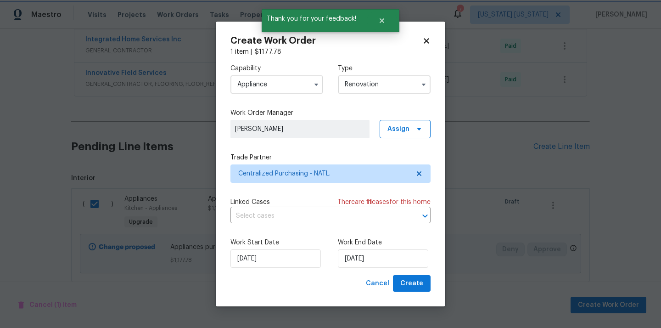
scroll to position [0, 0]
click at [415, 282] on span "Create" at bounding box center [411, 283] width 23 height 11
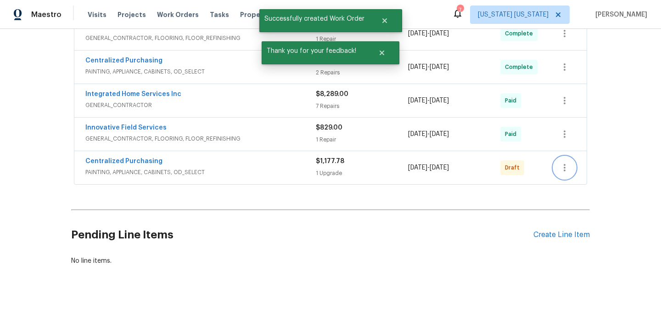
click at [567, 169] on icon "button" at bounding box center [564, 167] width 11 height 11
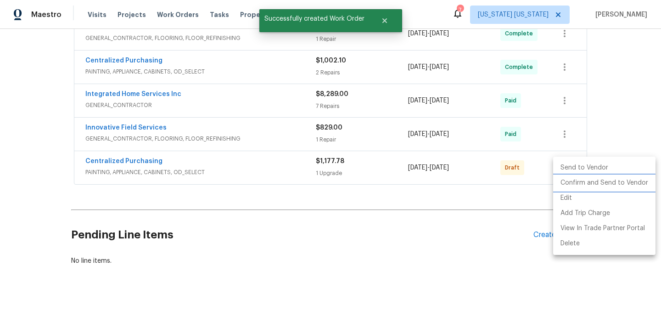
click at [575, 183] on li "Confirm and Send to Vendor" at bounding box center [604, 182] width 102 height 15
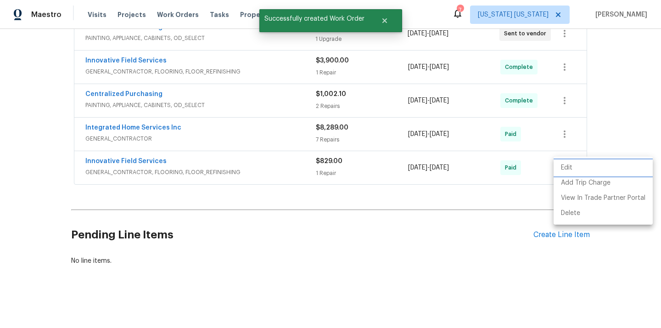
scroll to position [121, 0]
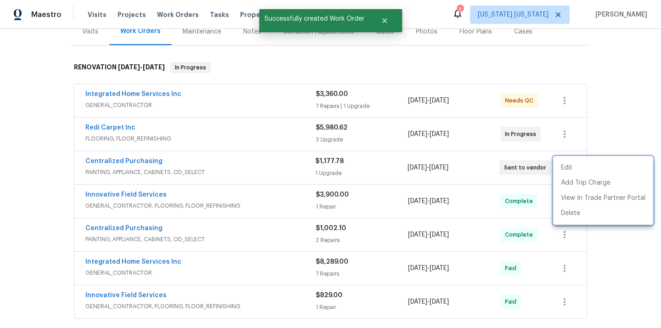
click at [147, 163] on div at bounding box center [330, 164] width 661 height 328
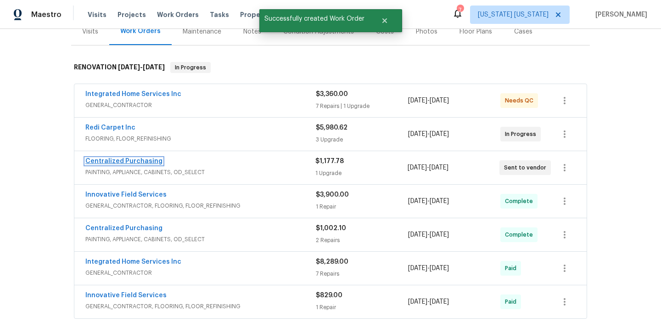
click at [141, 163] on link "Centralized Purchasing" at bounding box center [123, 161] width 77 height 6
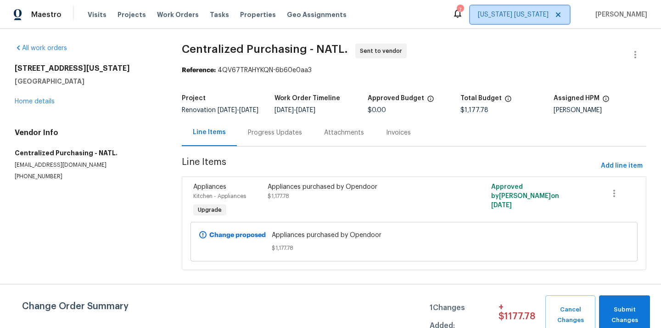
click at [520, 18] on span "[US_STATE] [US_STATE]" at bounding box center [513, 14] width 71 height 9
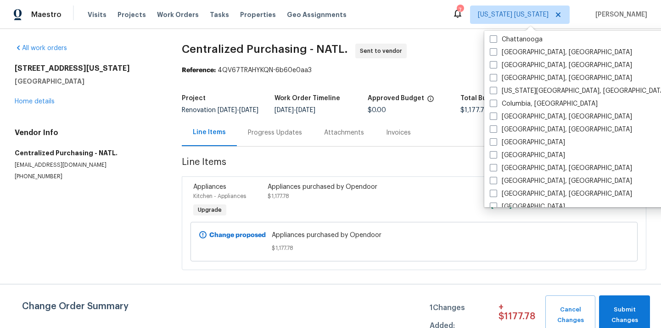
scroll to position [165, 0]
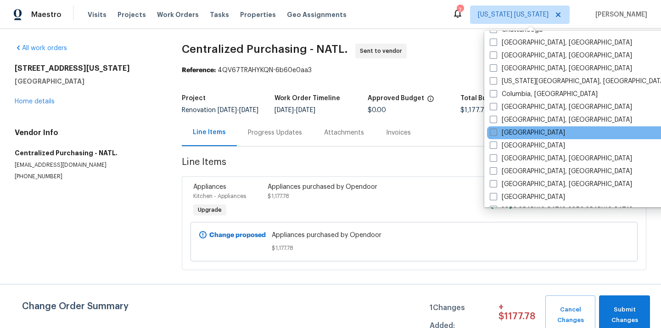
click at [492, 135] on span at bounding box center [493, 132] width 7 height 7
click at [492, 134] on input "[GEOGRAPHIC_DATA]" at bounding box center [493, 131] width 6 height 6
checkbox input "true"
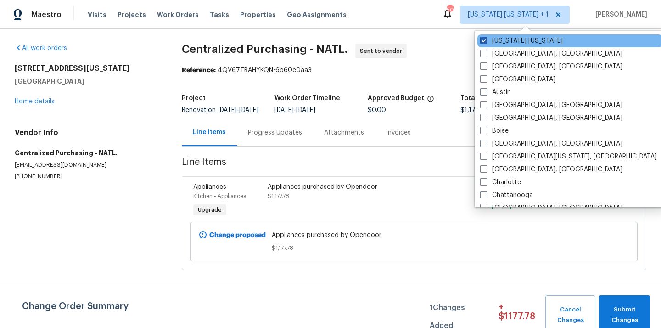
click at [486, 39] on span at bounding box center [483, 40] width 7 height 7
click at [486, 39] on input "[US_STATE] [US_STATE]" at bounding box center [483, 39] width 6 height 6
checkbox input "false"
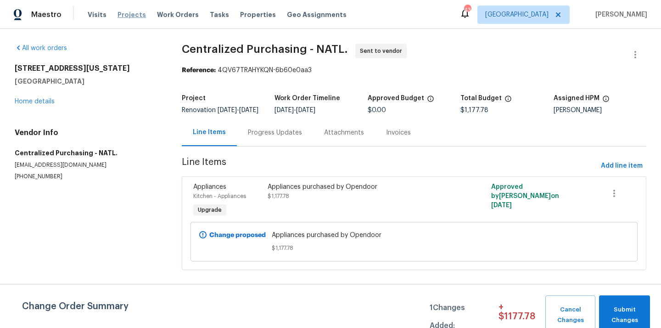
click at [125, 17] on span "Projects" at bounding box center [132, 14] width 28 height 9
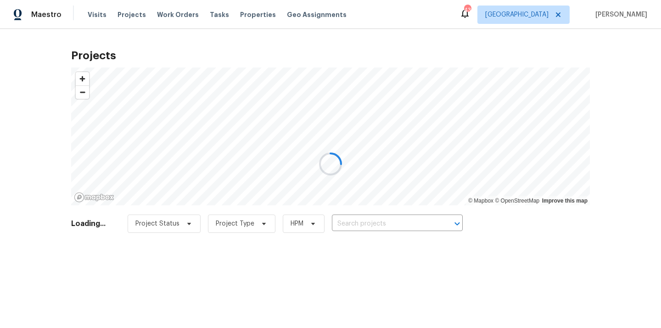
click at [358, 222] on div at bounding box center [330, 164] width 661 height 328
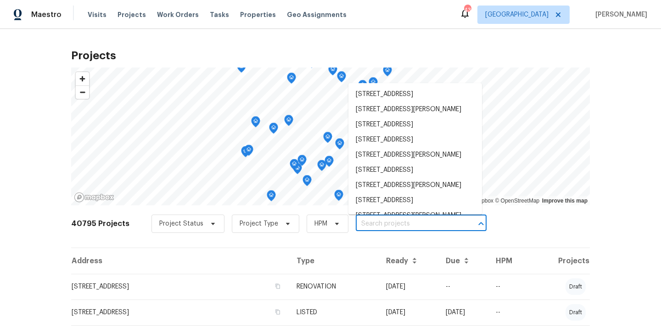
click at [358, 222] on input "text" at bounding box center [408, 224] width 105 height 14
paste input "810 Patricia Dr, Allen, TX 75002"
type input "810 Patricia Dr, Allen, TX 75002"
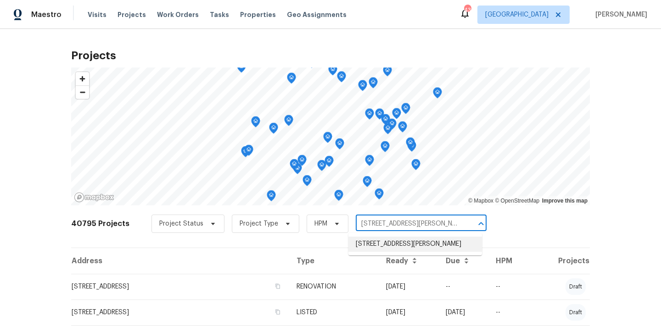
click at [363, 243] on li "810 Patricia Dr, Allen, TX 75002" at bounding box center [415, 243] width 134 height 15
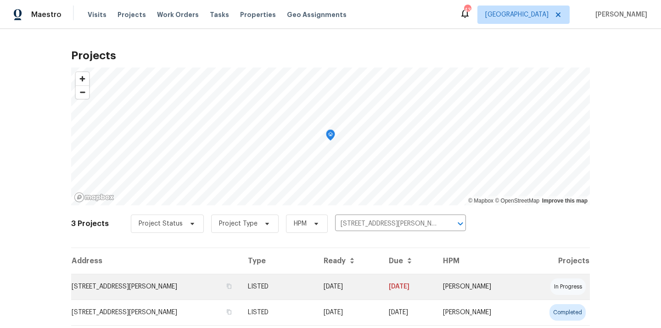
click at [334, 291] on td "04/14/25" at bounding box center [348, 287] width 65 height 26
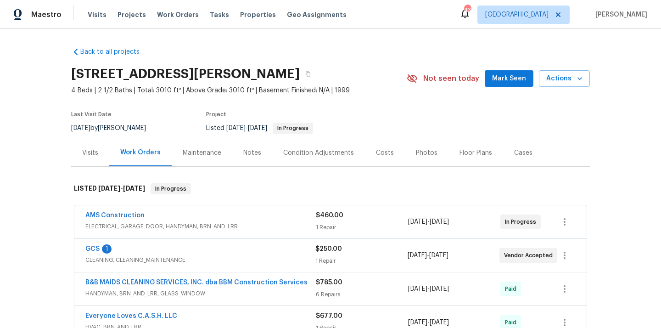
click at [250, 71] on h2 "810 Patricia Dr, Allen, TX 75002" at bounding box center [185, 73] width 229 height 9
copy h2 "75002"
click at [93, 152] on div "Visits" at bounding box center [90, 152] width 16 height 9
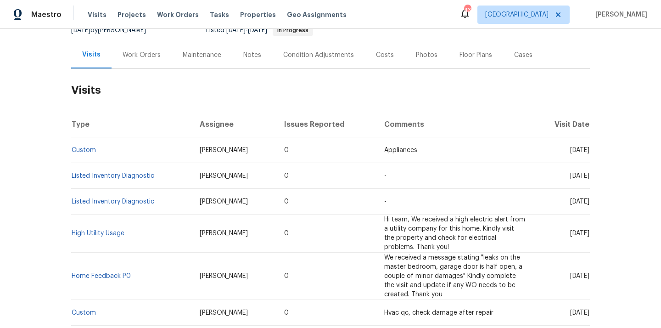
scroll to position [338, 0]
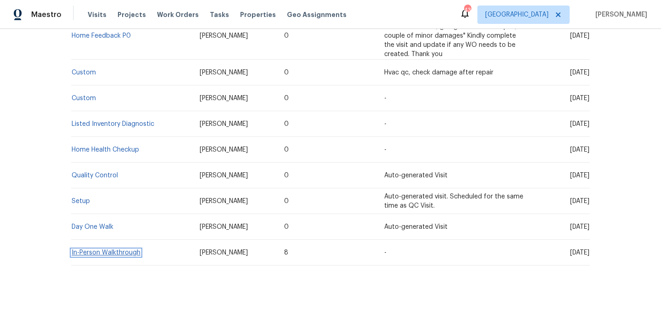
click at [119, 252] on link "In-Person Walkthrough" at bounding box center [106, 252] width 69 height 6
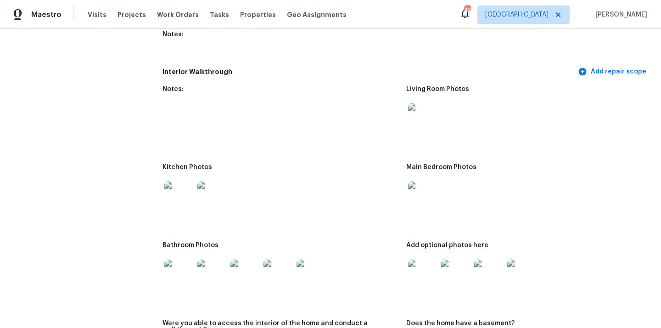
scroll to position [1224, 0]
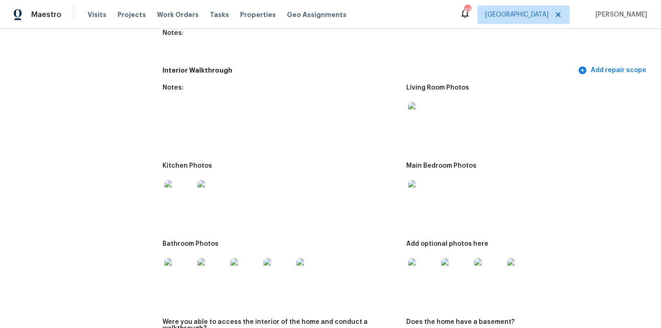
click at [174, 200] on img at bounding box center [178, 194] width 29 height 29
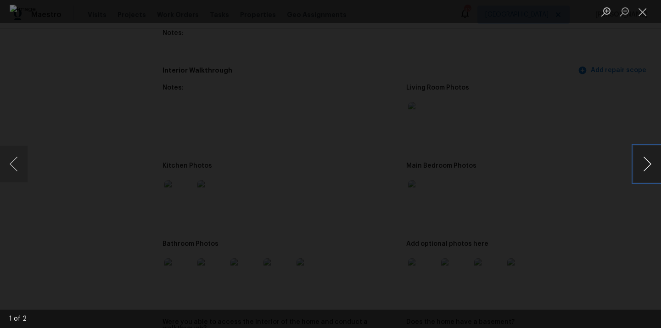
click at [645, 162] on button "Next image" at bounding box center [648, 164] width 28 height 37
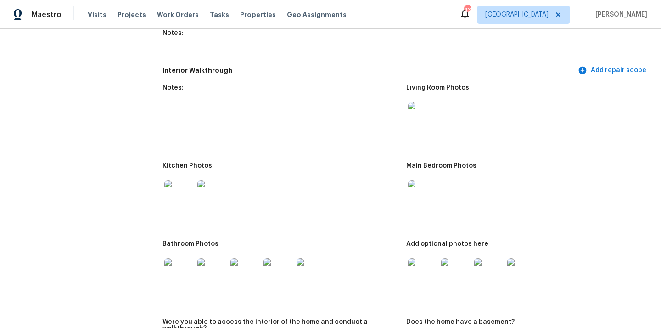
click at [209, 189] on img at bounding box center [211, 194] width 29 height 29
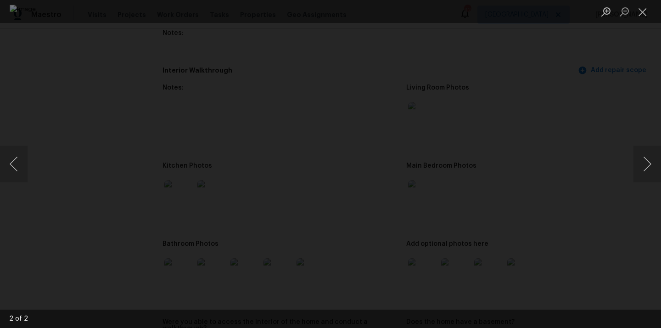
click at [70, 127] on div "Lightbox" at bounding box center [330, 164] width 661 height 328
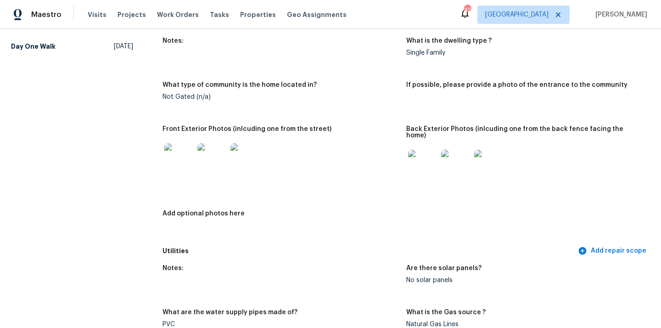
scroll to position [0, 0]
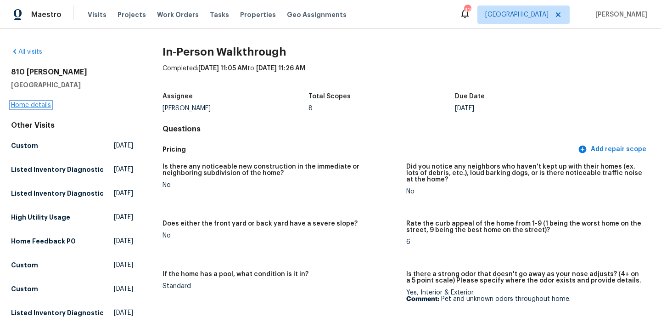
click at [37, 103] on link "Home details" at bounding box center [31, 105] width 40 height 6
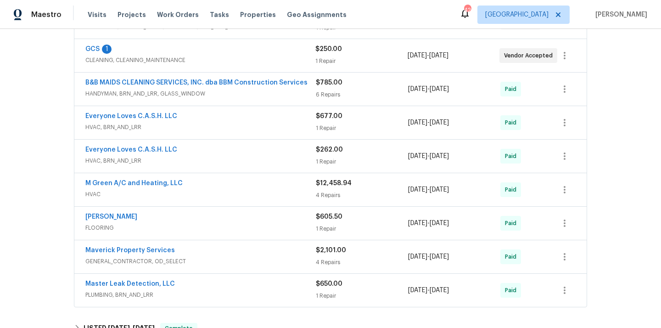
scroll to position [374, 0]
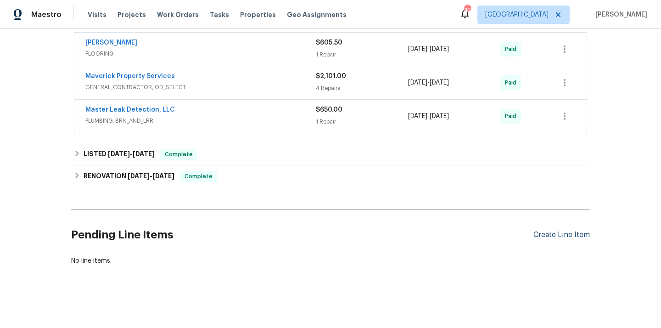
click at [553, 235] on div "Create Line Item" at bounding box center [561, 234] width 56 height 9
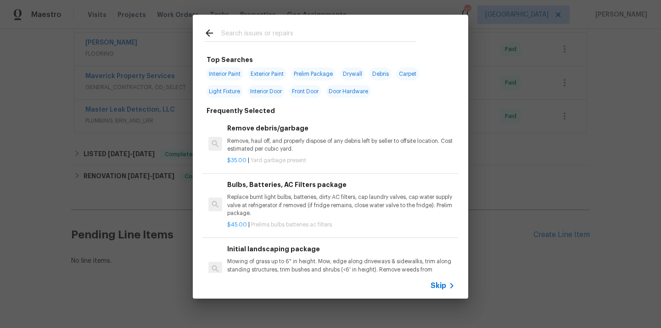
click at [309, 33] on input "text" at bounding box center [318, 35] width 195 height 14
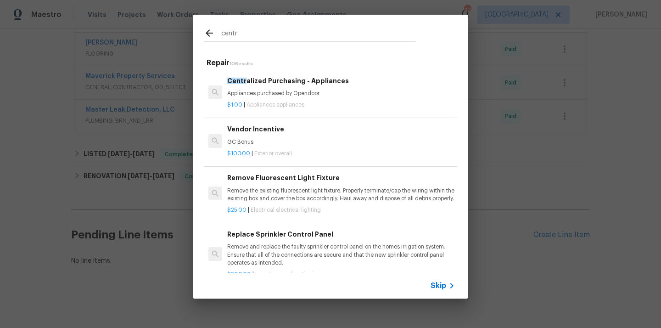
type input "centr"
click at [281, 87] on div "Centr alized Purchasing - Appliances Appliances purchased by Opendoor" at bounding box center [341, 87] width 228 height 22
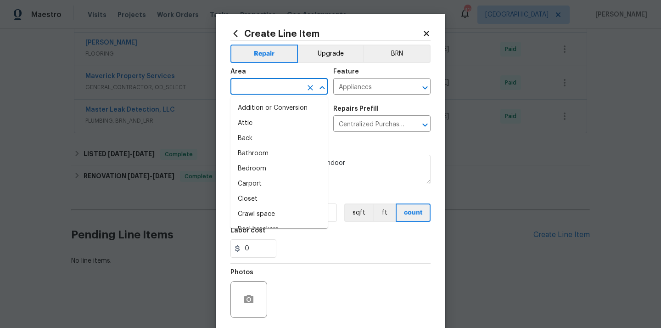
click at [260, 89] on input "text" at bounding box center [266, 87] width 72 height 14
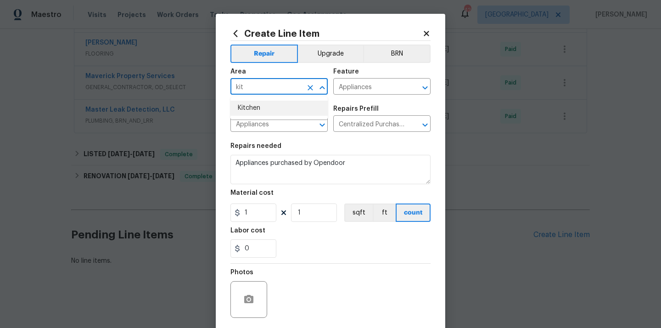
click at [260, 106] on li "Kitchen" at bounding box center [278, 108] width 97 height 15
type input "Kitchen"
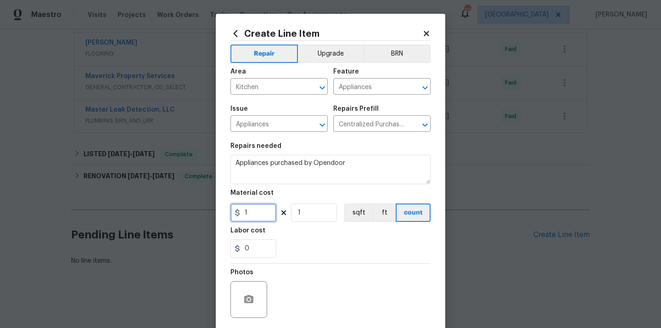
drag, startPoint x: 256, startPoint y: 212, endPoint x: 219, endPoint y: 212, distance: 36.3
click at [221, 212] on div "Create Line Item Repair Upgrade BRN Area Kitchen ​ Feature Appliances ​ Issue A…" at bounding box center [331, 198] width 230 height 368
paste input "757.78"
type input "757.78"
click at [285, 225] on section "Repairs needed Appliances purchased by Opendoor Material cost 757.78 1 sqft ft …" at bounding box center [330, 200] width 200 height 126
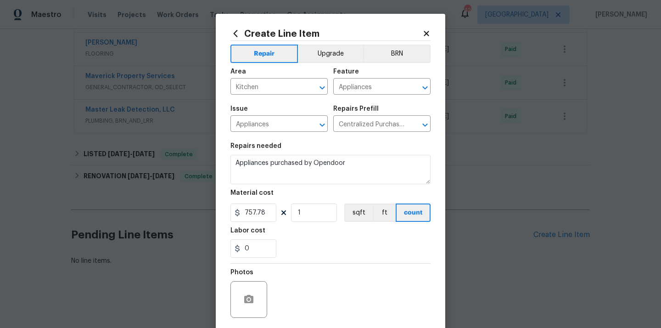
scroll to position [68, 0]
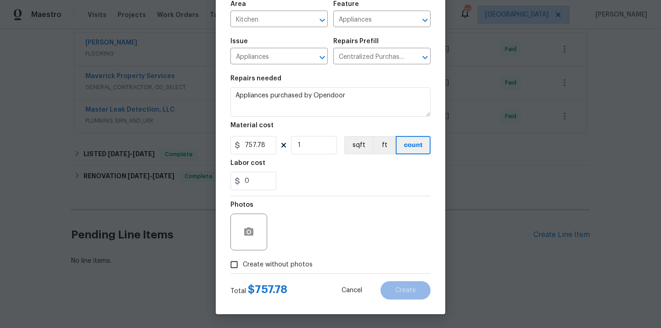
click at [285, 260] on span "Create without photos" at bounding box center [278, 265] width 70 height 10
click at [243, 260] on input "Create without photos" at bounding box center [233, 264] width 17 height 17
checkbox input "true"
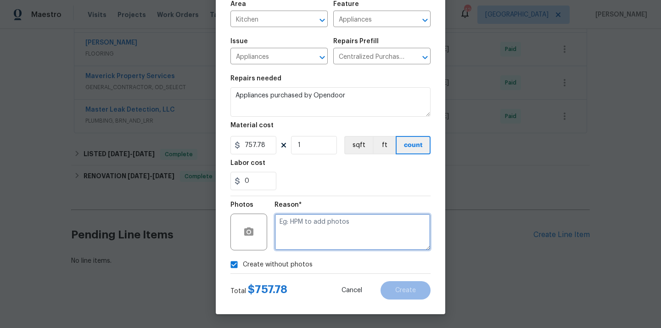
click at [300, 236] on textarea at bounding box center [353, 231] width 156 height 37
type textarea "N/A"
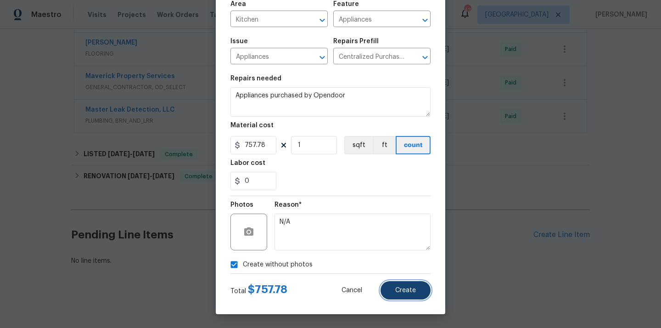
click at [397, 294] on button "Create" at bounding box center [406, 290] width 50 height 18
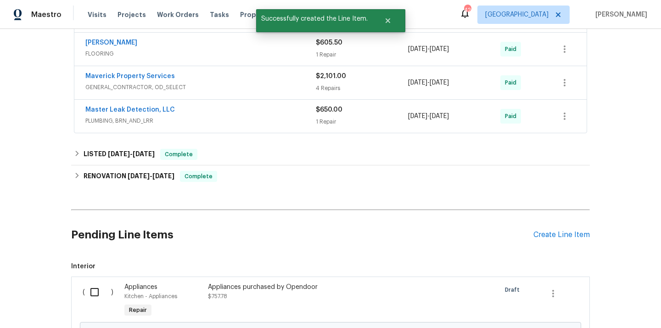
scroll to position [478, 0]
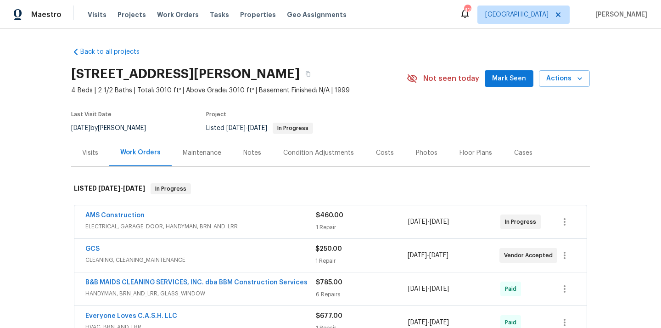
scroll to position [478, 0]
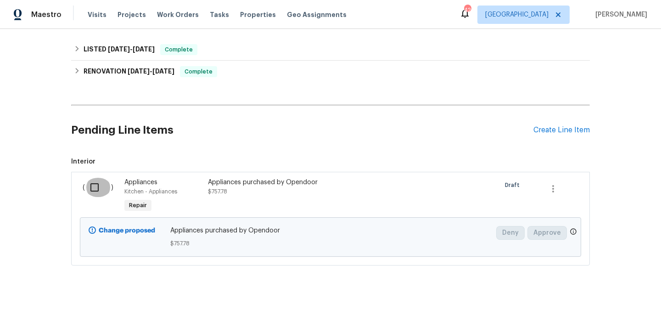
click at [101, 187] on input "checkbox" at bounding box center [98, 187] width 26 height 19
checkbox input "true"
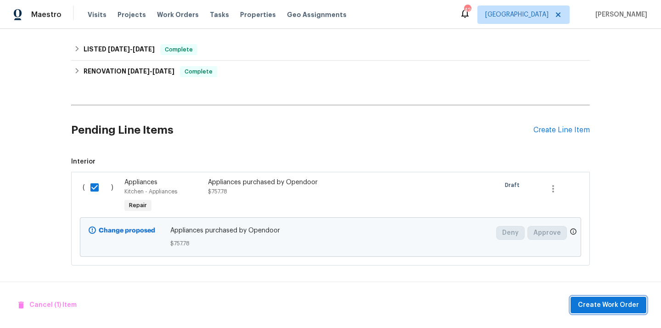
click at [607, 302] on span "Create Work Order" at bounding box center [608, 304] width 61 height 11
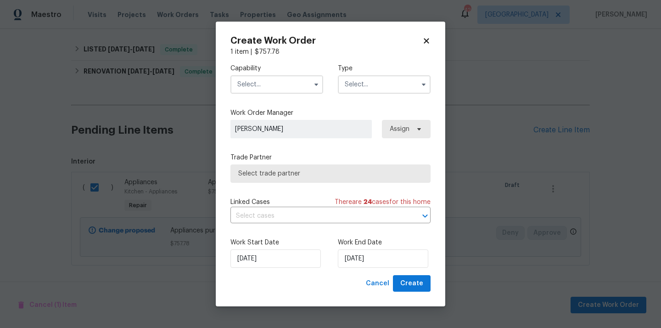
click at [281, 86] on input "text" at bounding box center [276, 84] width 93 height 18
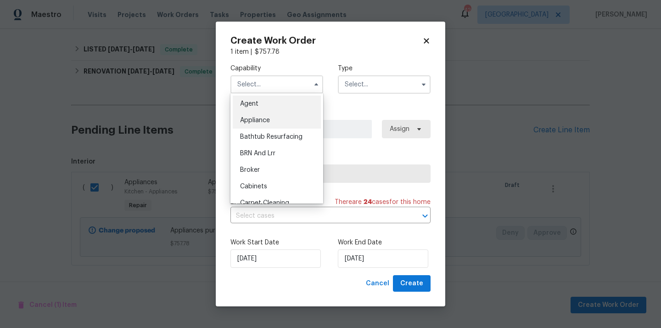
click at [278, 115] on div "Appliance" at bounding box center [277, 120] width 88 height 17
type input "Appliance"
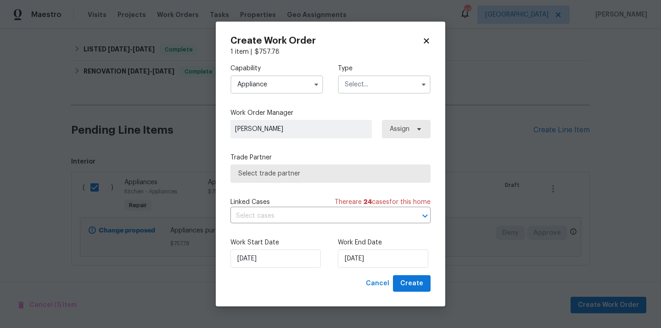
click at [388, 77] on input "text" at bounding box center [384, 84] width 93 height 18
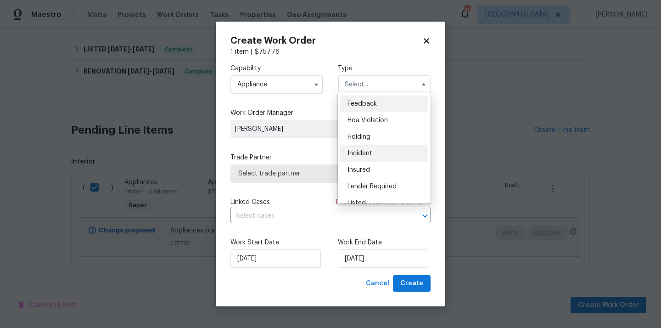
scroll to position [208, 0]
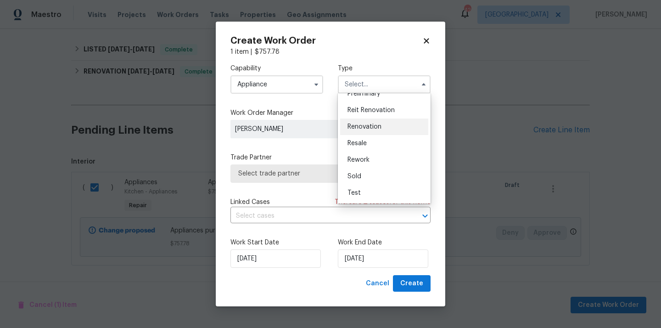
click at [379, 128] on span "Renovation" at bounding box center [365, 127] width 34 height 6
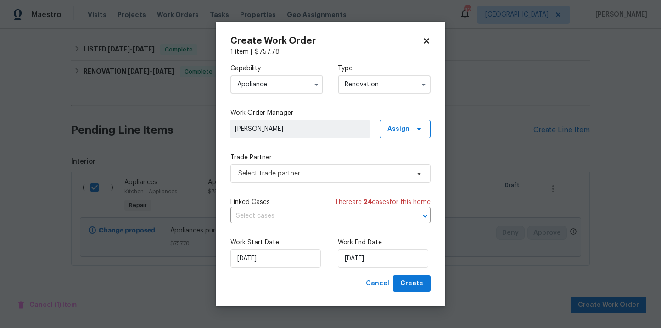
click at [377, 75] on input "Renovation" at bounding box center [384, 84] width 93 height 18
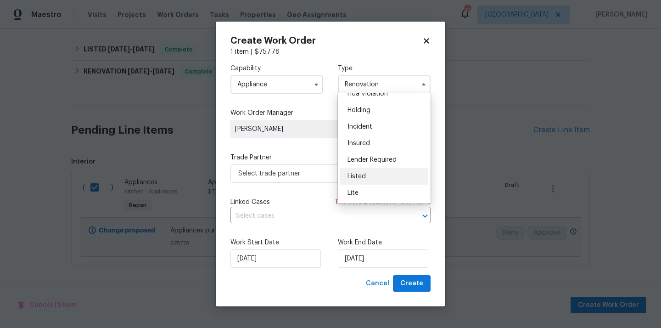
scroll to position [27, 0]
click at [368, 174] on div "Listed" at bounding box center [384, 176] width 88 height 17
type input "Listed"
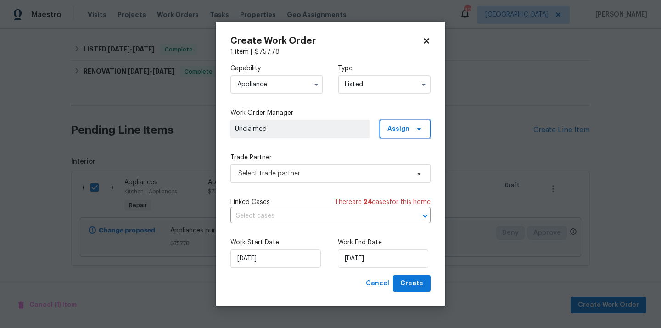
click at [404, 131] on span "Assign" at bounding box center [398, 128] width 22 height 9
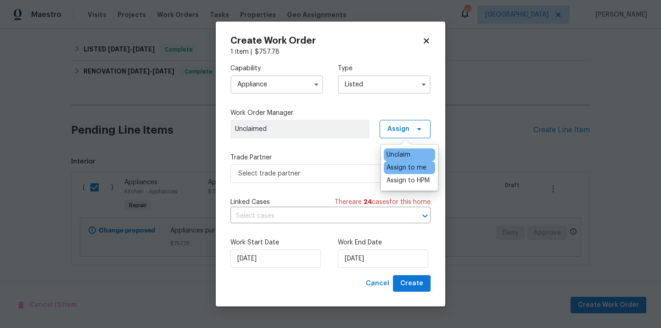
click at [398, 166] on div "Assign to me" at bounding box center [407, 167] width 40 height 9
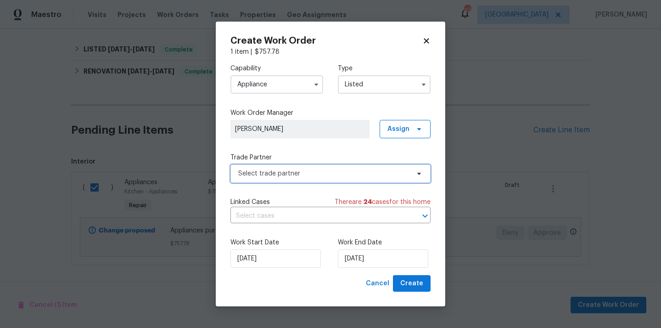
click at [309, 169] on span "Select trade partner" at bounding box center [323, 173] width 171 height 9
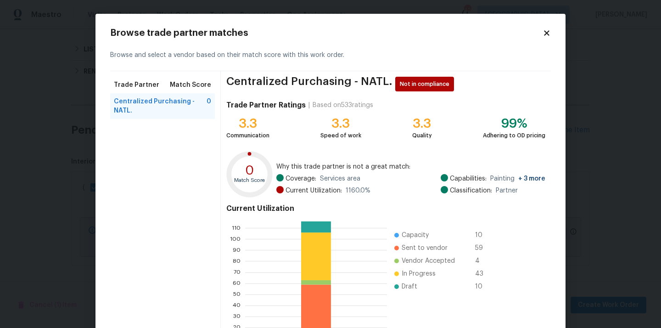
scroll to position [77, 0]
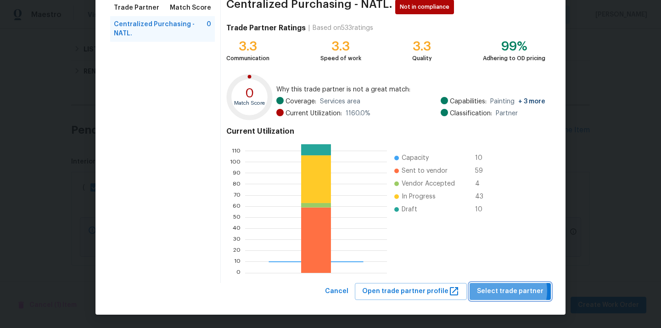
click at [505, 291] on span "Select trade partner" at bounding box center [510, 291] width 67 height 11
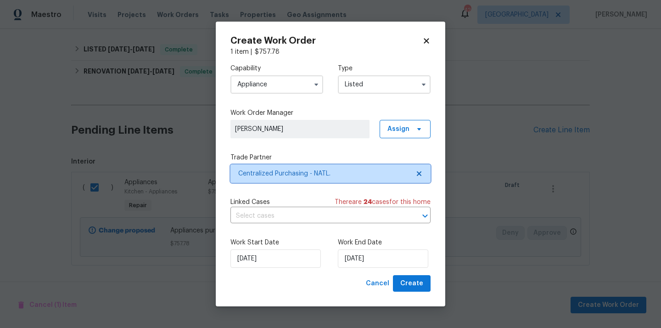
scroll to position [0, 0]
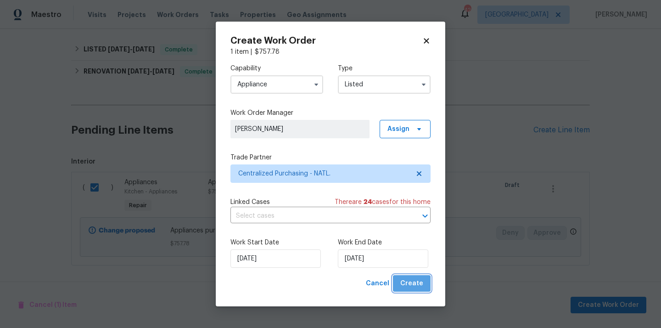
click at [418, 285] on span "Create" at bounding box center [411, 283] width 23 height 11
checkbox input "false"
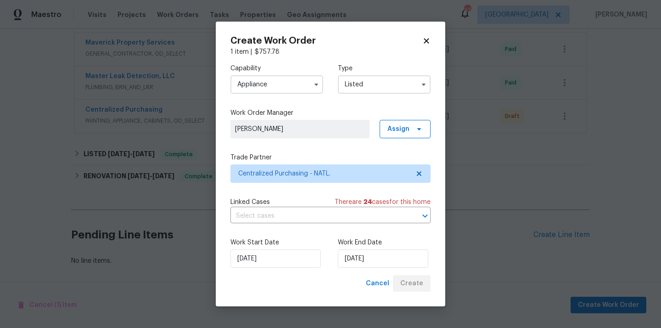
scroll to position [407, 0]
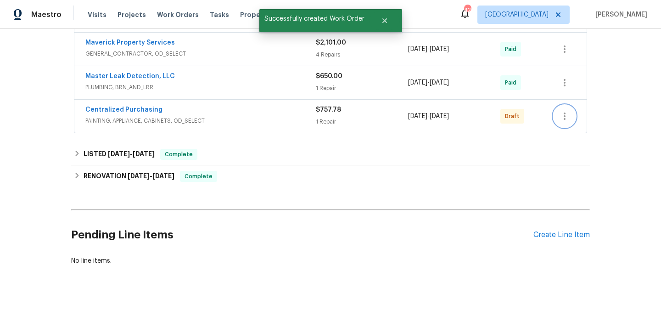
click at [571, 114] on button "button" at bounding box center [565, 116] width 22 height 22
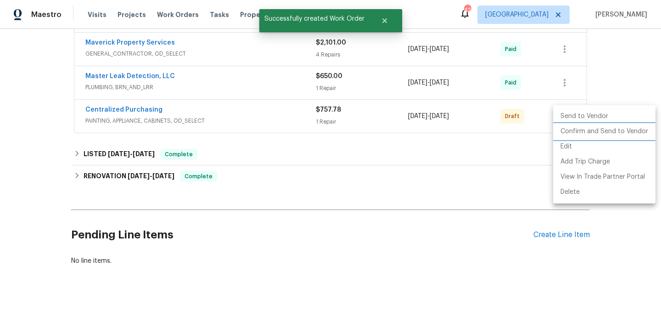
click at [570, 131] on li "Confirm and Send to Vendor" at bounding box center [604, 131] width 102 height 15
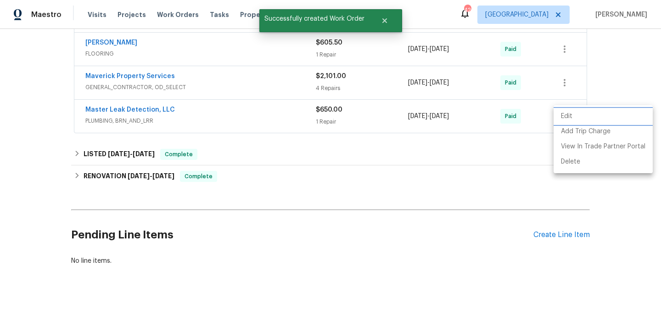
scroll to position [173, 0]
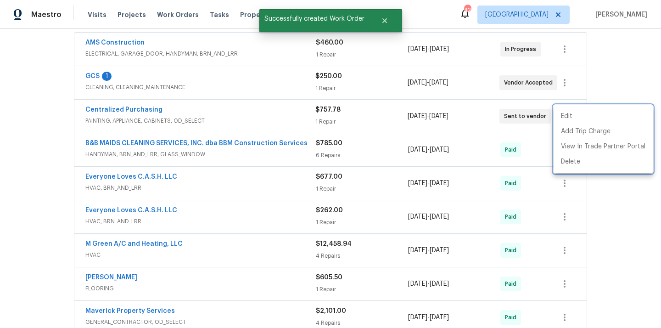
click at [186, 109] on div at bounding box center [330, 164] width 661 height 328
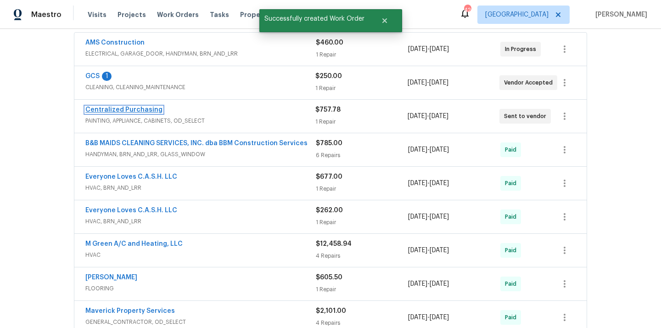
click at [130, 107] on link "Centralized Purchasing" at bounding box center [123, 110] width 77 height 6
